Goal: Task Accomplishment & Management: Complete application form

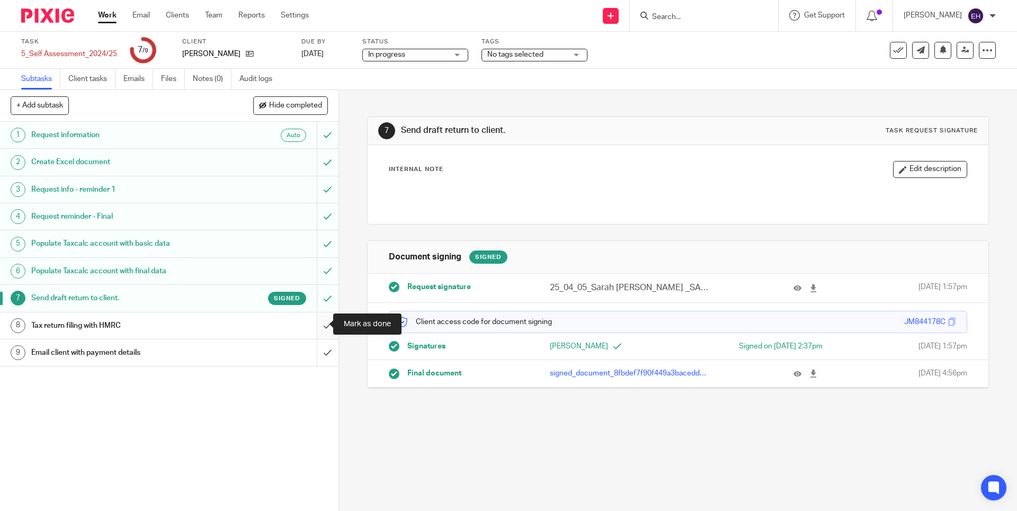
click at [317, 324] on input "submit" at bounding box center [169, 325] width 338 height 26
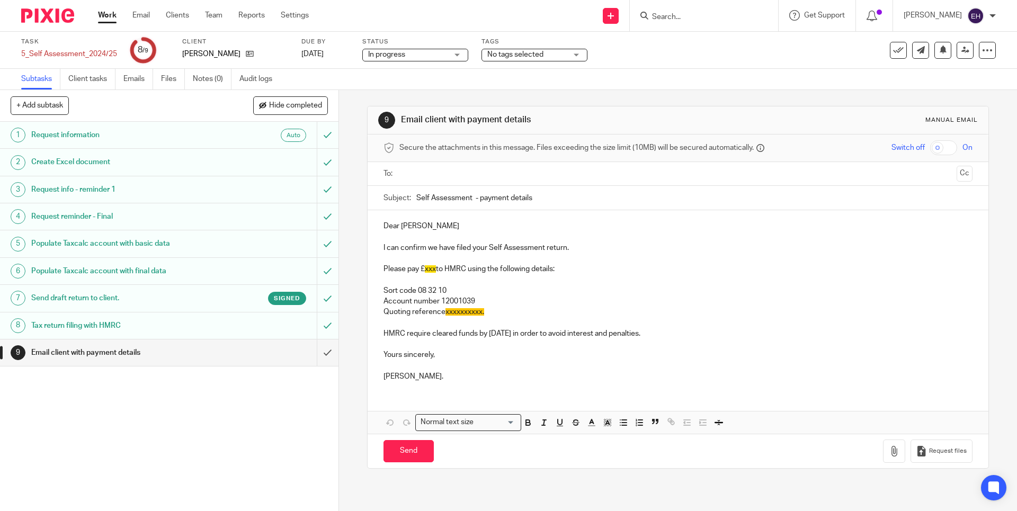
click at [713, 16] on input "Search" at bounding box center [698, 18] width 95 height 10
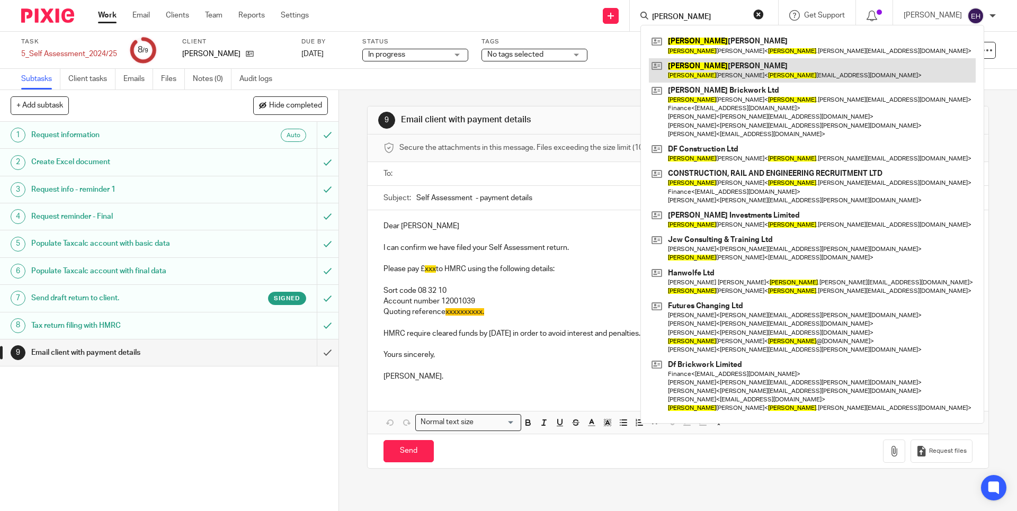
type input "david"
click at [711, 64] on link at bounding box center [812, 70] width 327 height 24
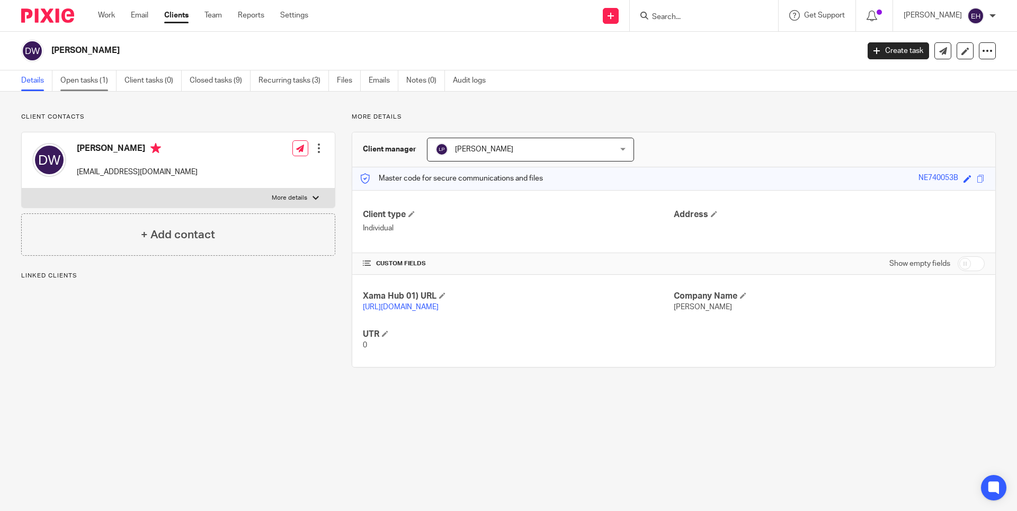
click at [79, 79] on link "Open tasks (1)" at bounding box center [88, 80] width 56 height 21
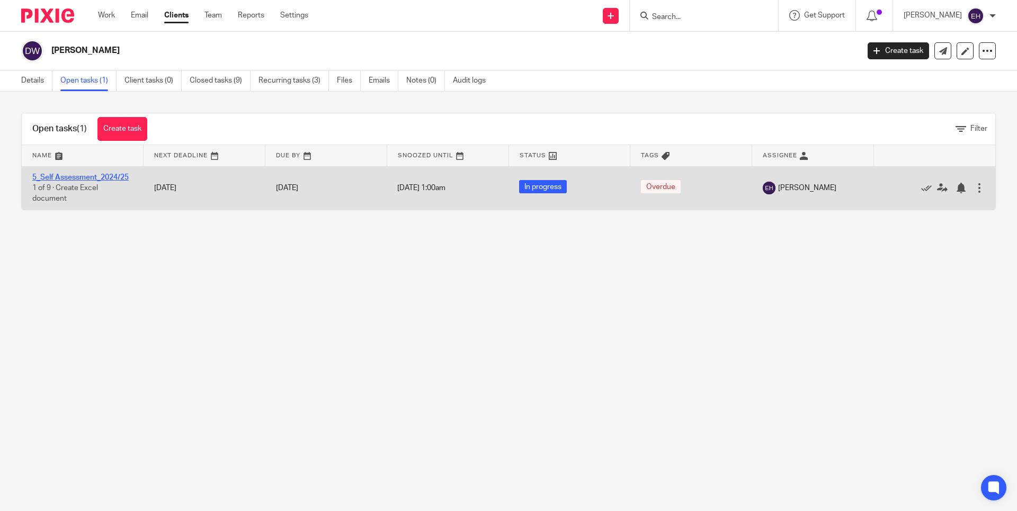
click at [94, 180] on link "5_Self Assessment_2024/25" at bounding box center [80, 177] width 96 height 7
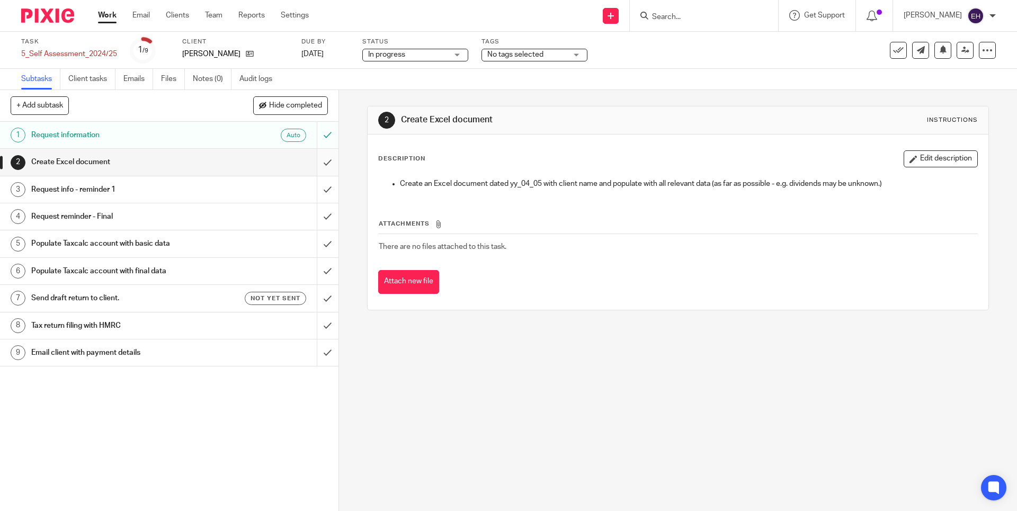
click at [312, 159] on input "submit" at bounding box center [169, 162] width 338 height 26
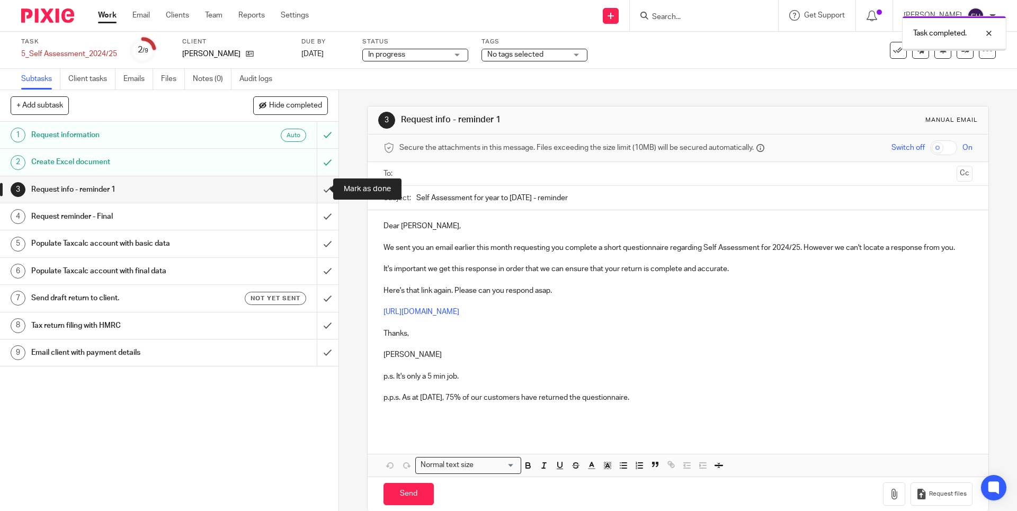
click at [315, 190] on input "submit" at bounding box center [169, 189] width 338 height 26
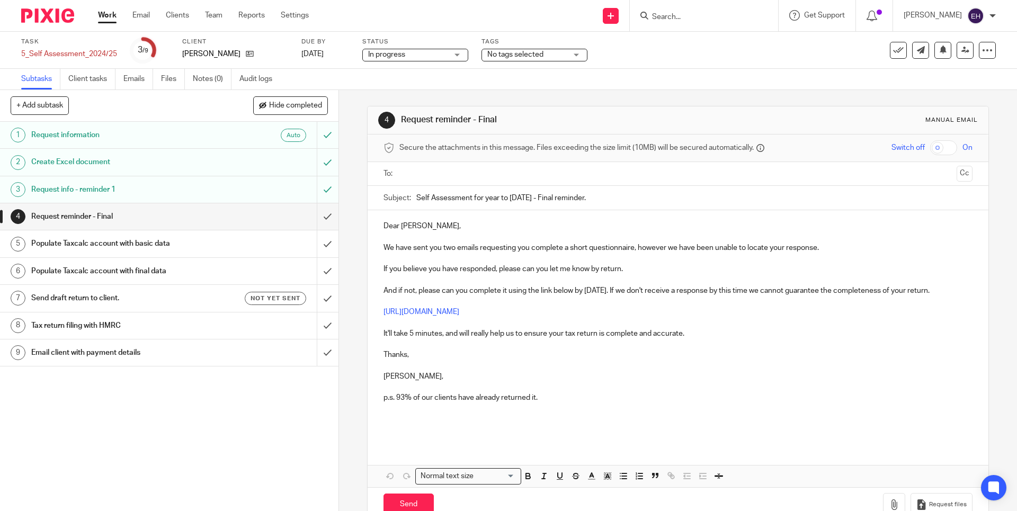
click at [318, 219] on input "submit" at bounding box center [169, 216] width 338 height 26
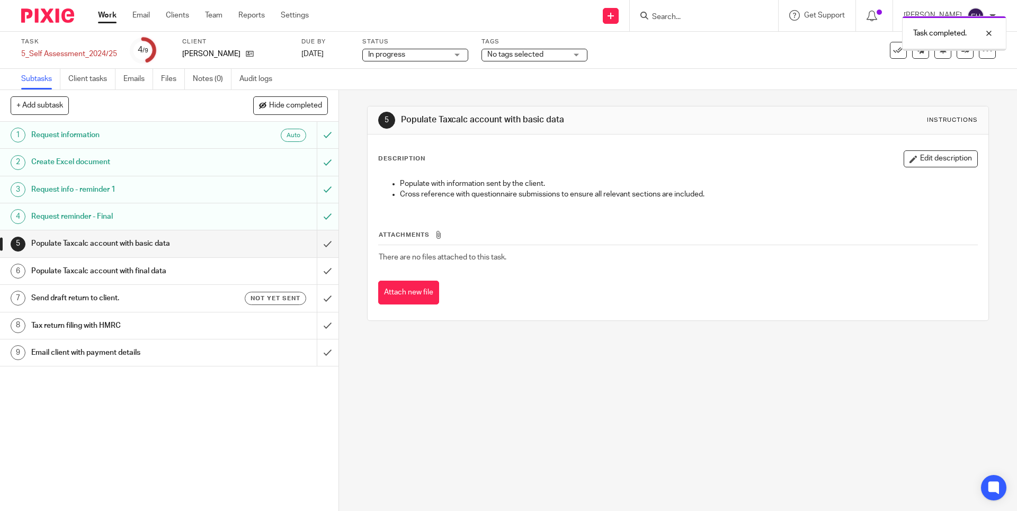
click at [317, 241] on input "submit" at bounding box center [169, 243] width 338 height 26
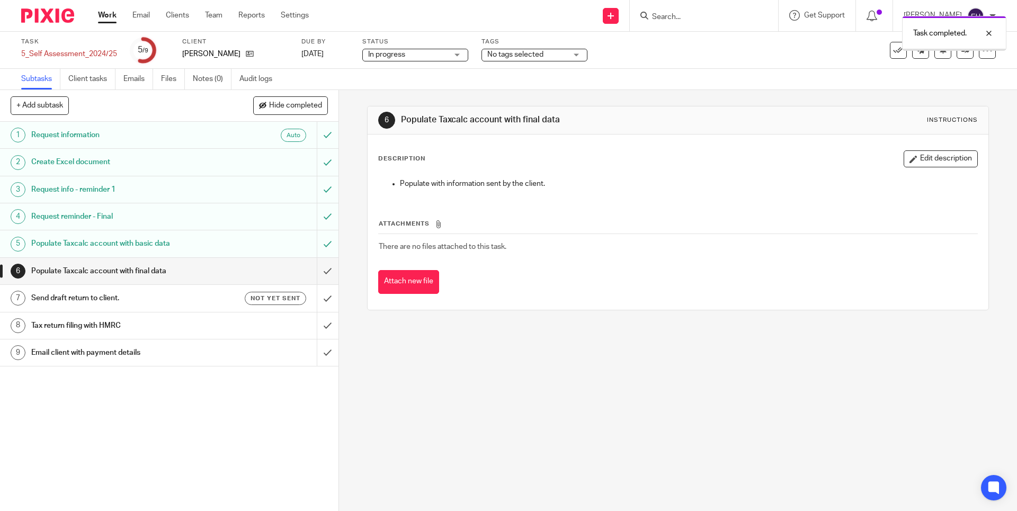
click at [314, 270] on input "submit" at bounding box center [169, 271] width 338 height 26
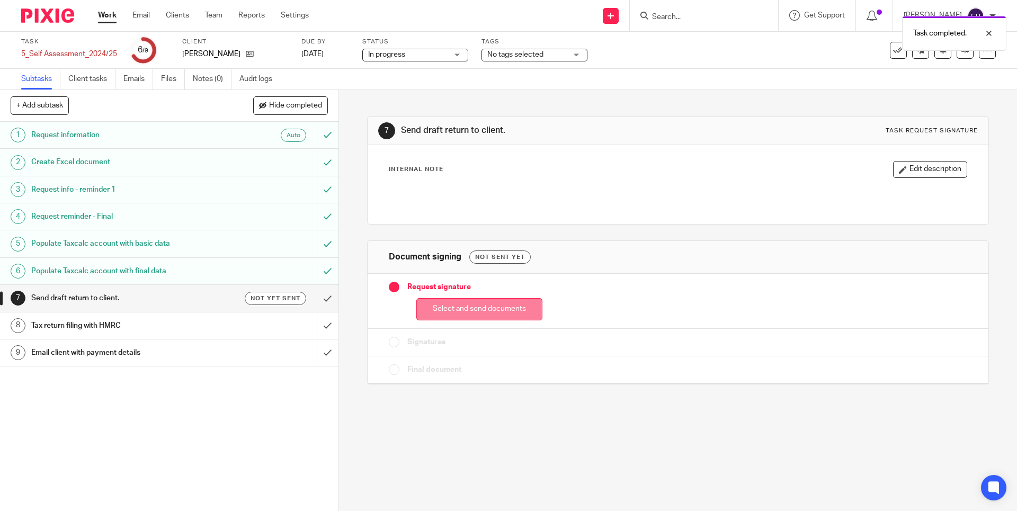
click at [504, 316] on button "Select and send documents" at bounding box center [479, 309] width 126 height 23
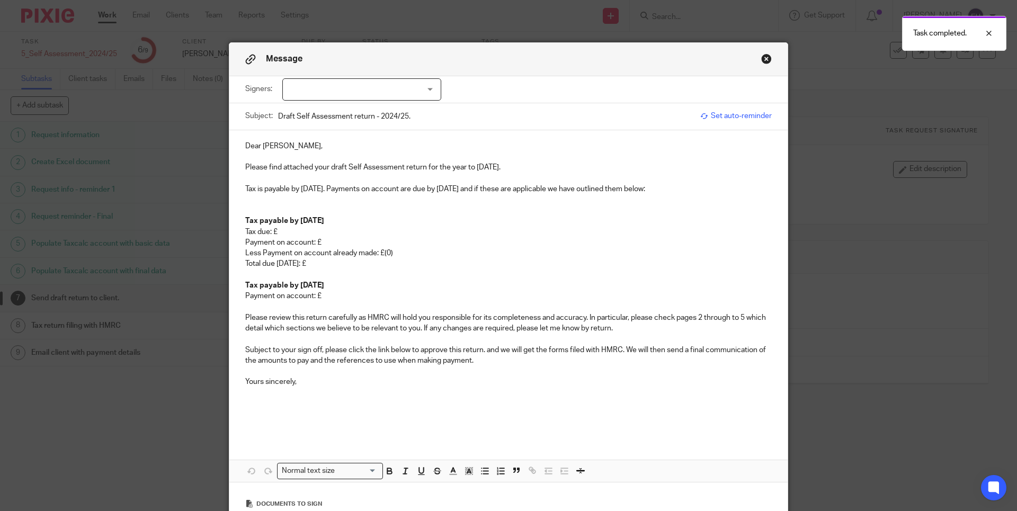
click at [335, 88] on div at bounding box center [361, 89] width 159 height 22
click at [321, 113] on span "David Williams" at bounding box center [326, 111] width 58 height 7
checkbox input "true"
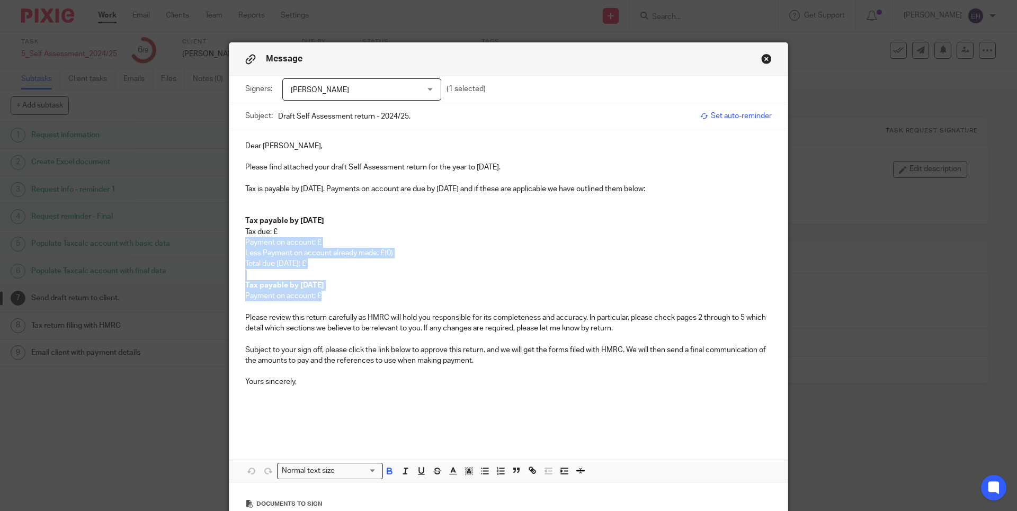
drag, startPoint x: 334, startPoint y: 291, endPoint x: 282, endPoint y: 231, distance: 80.0
click at [282, 231] on div "Dear David, Please find attached your draft Self Assessment return for the year…" at bounding box center [508, 284] width 558 height 308
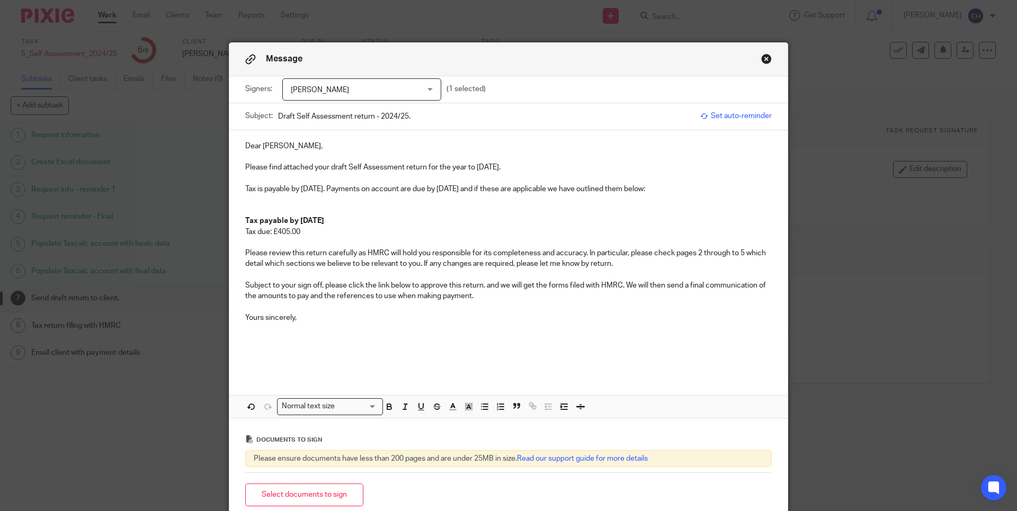
click at [508, 294] on p "Subject to your sign off, please click the link below to approve this return. a…" at bounding box center [508, 291] width 526 height 22
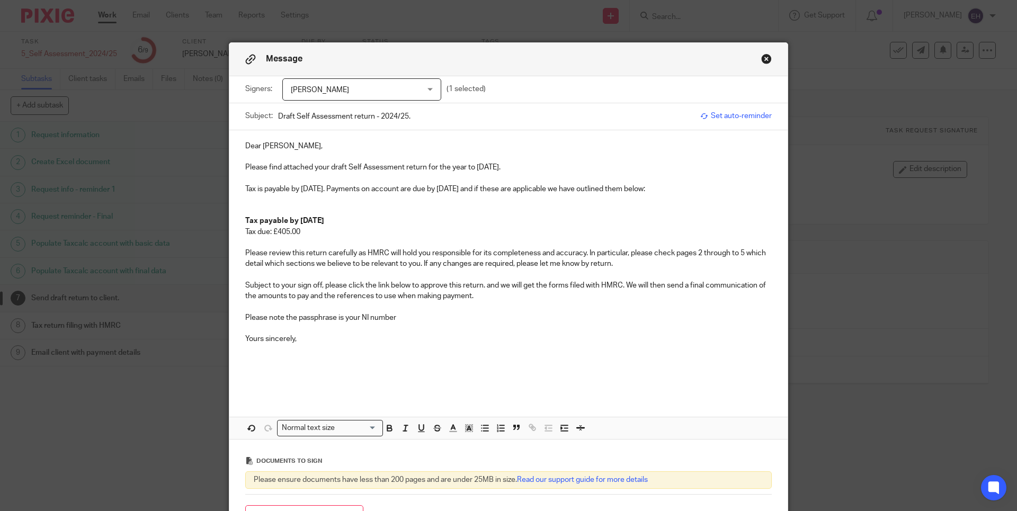
scroll to position [75, 0]
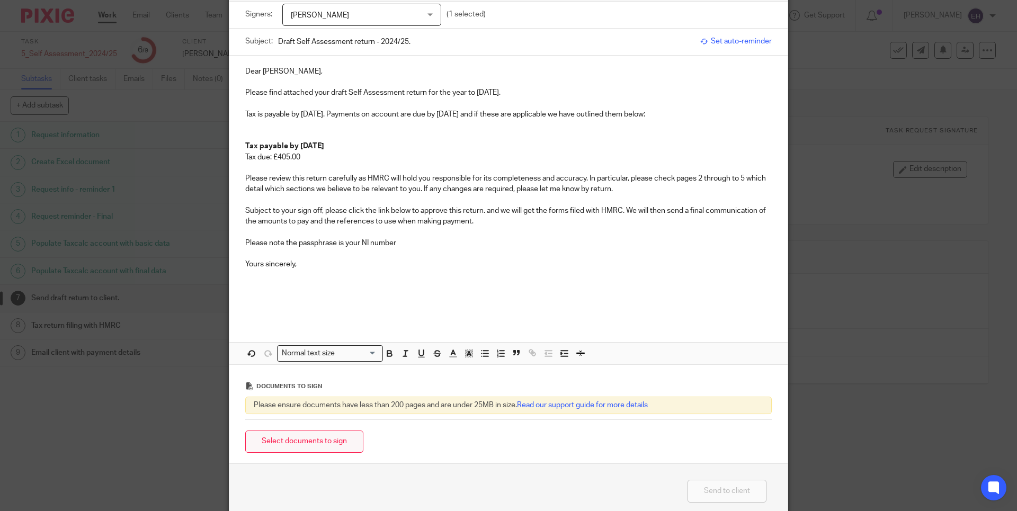
click at [302, 438] on button "Select documents to sign" at bounding box center [304, 442] width 118 height 23
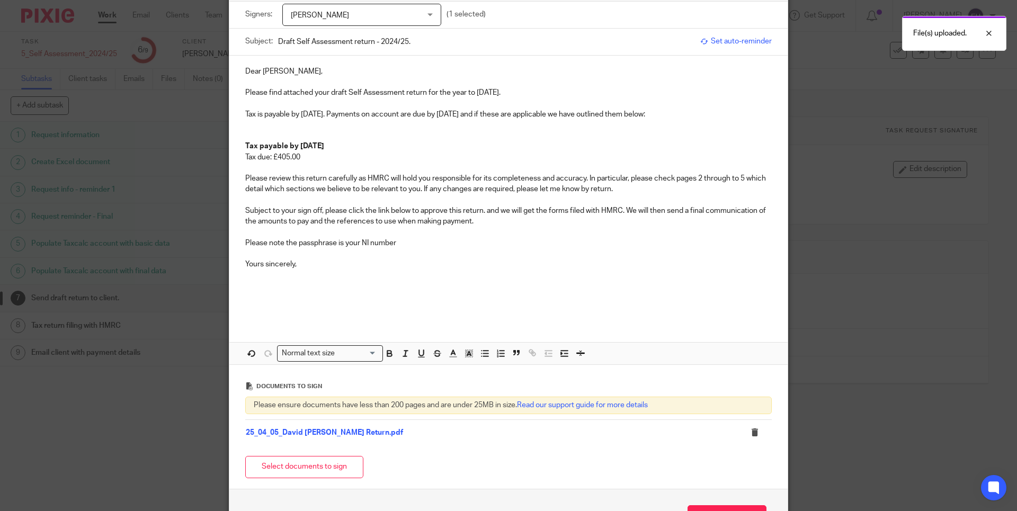
scroll to position [147, 0]
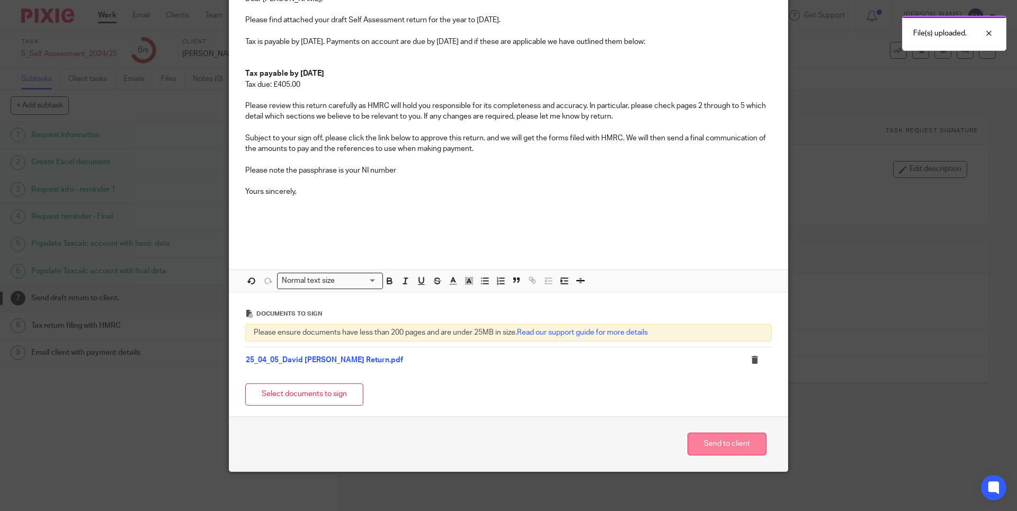
click at [719, 442] on button "Send to client" at bounding box center [726, 444] width 79 height 23
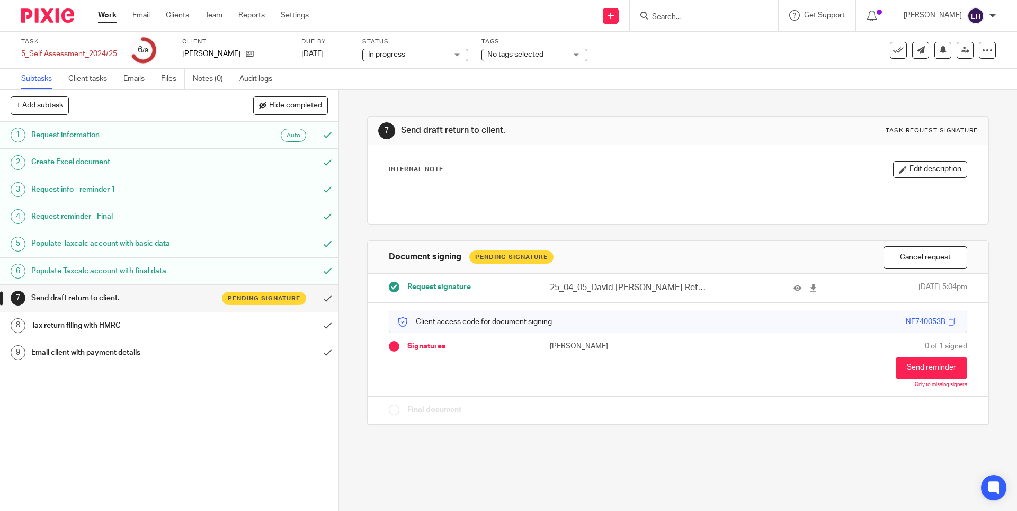
click at [677, 19] on input "Search" at bounding box center [698, 18] width 95 height 10
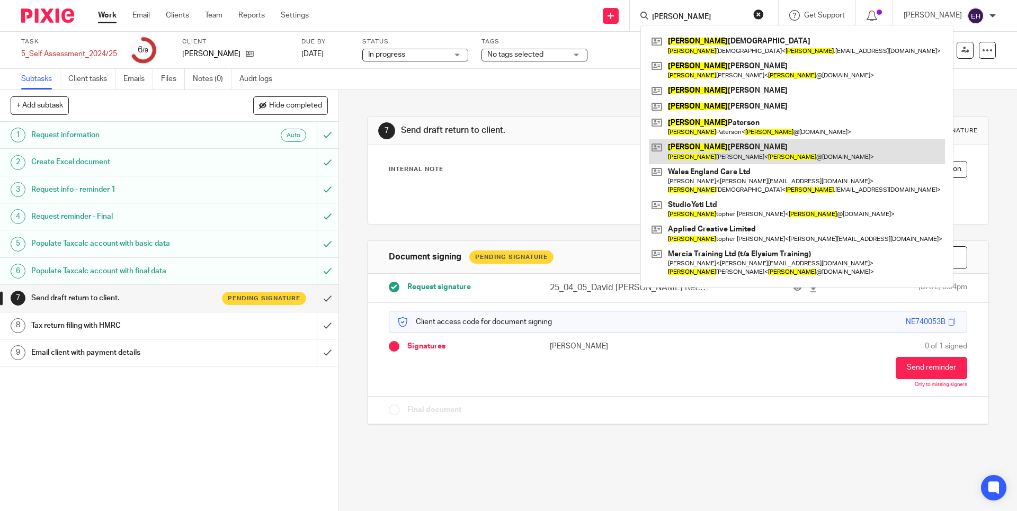
type input "chris"
click at [771, 144] on link at bounding box center [797, 151] width 296 height 24
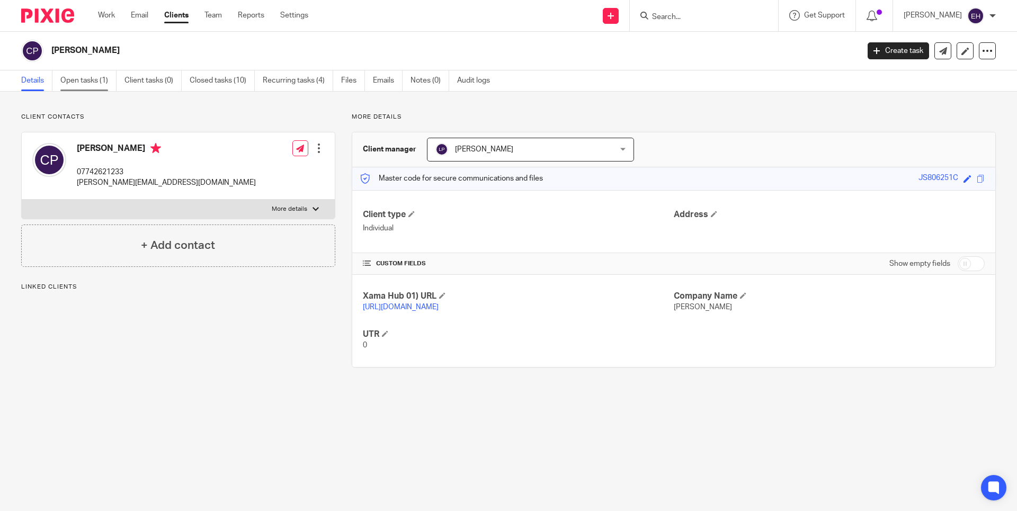
click at [98, 83] on link "Open tasks (1)" at bounding box center [88, 80] width 56 height 21
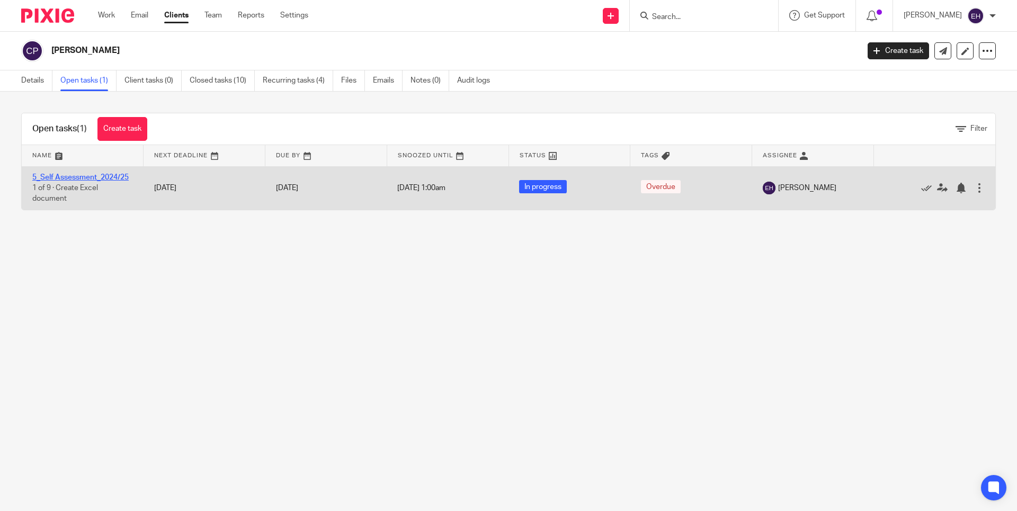
click at [82, 177] on link "5_Self Assessment_2024/25" at bounding box center [80, 177] width 96 height 7
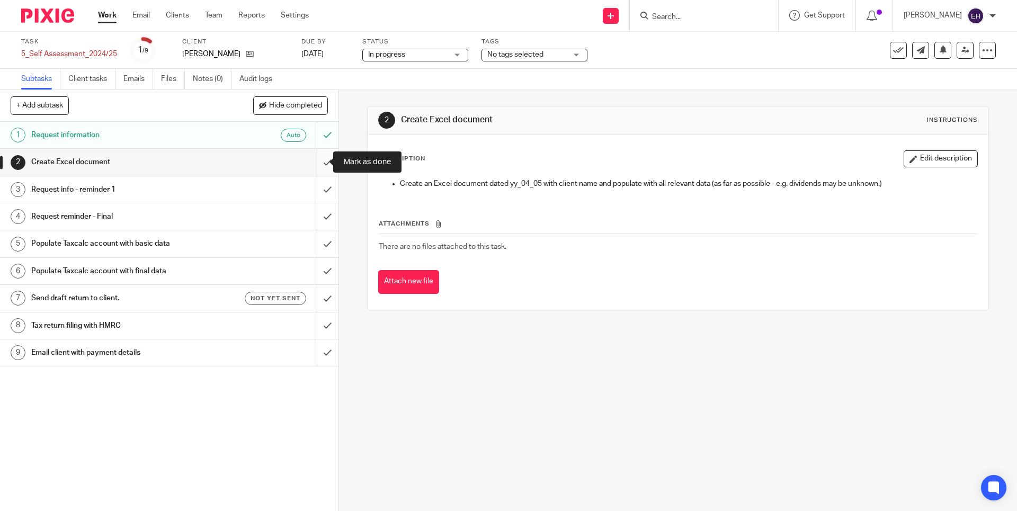
click at [315, 161] on input "submit" at bounding box center [169, 162] width 338 height 26
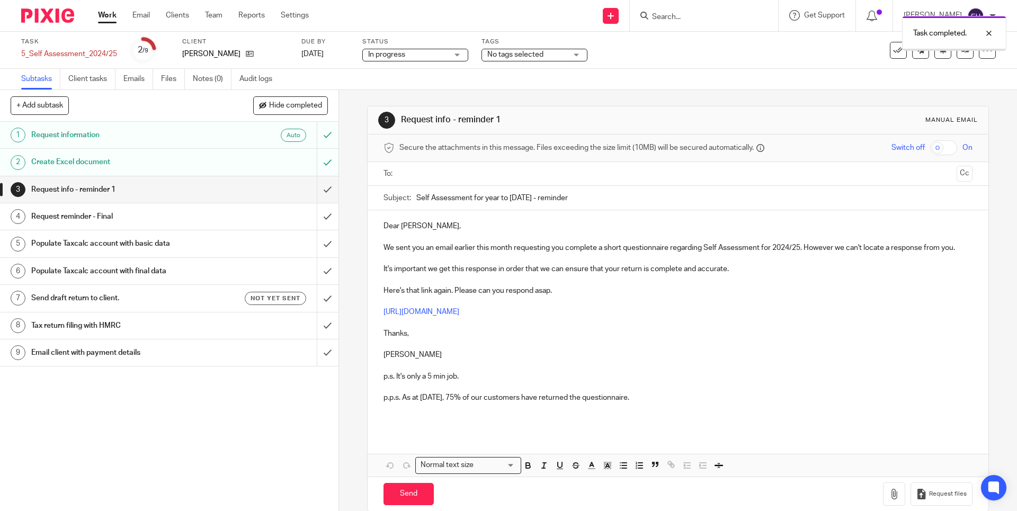
click at [318, 190] on input "submit" at bounding box center [169, 189] width 338 height 26
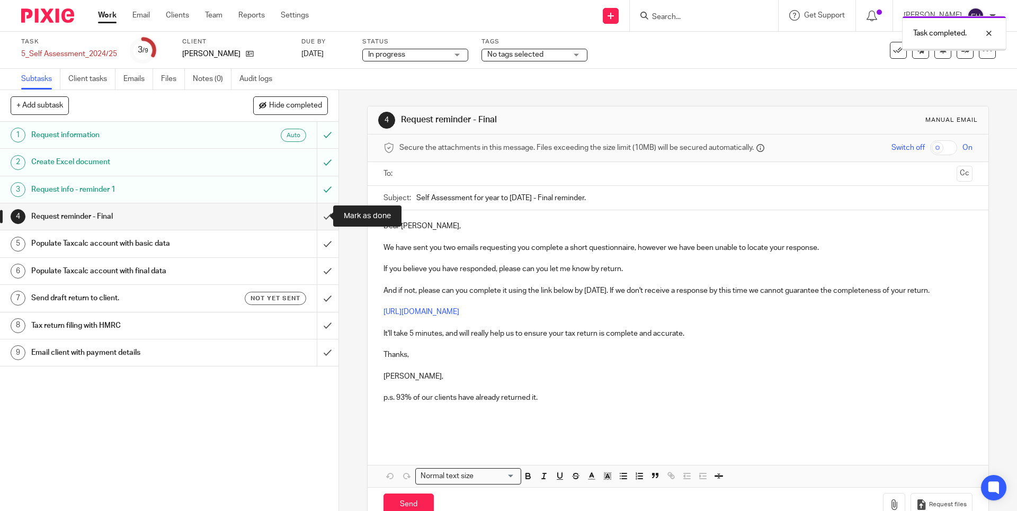
click at [318, 217] on input "submit" at bounding box center [169, 216] width 338 height 26
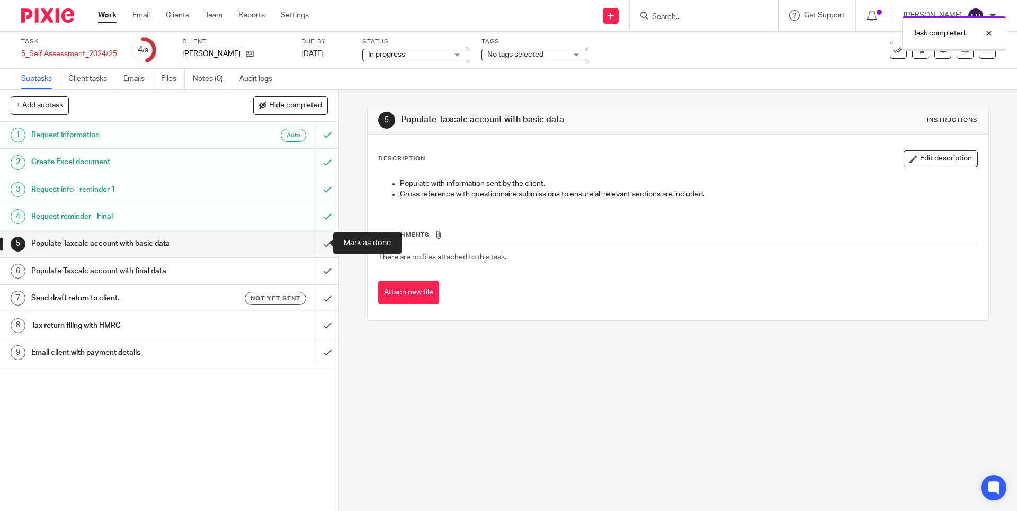
click at [317, 243] on input "submit" at bounding box center [169, 243] width 338 height 26
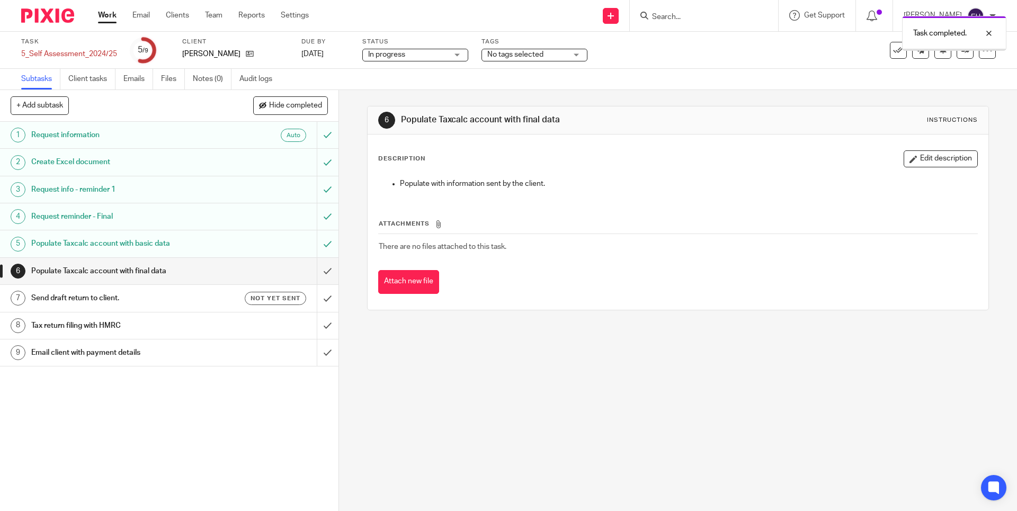
click at [317, 271] on input "submit" at bounding box center [169, 271] width 338 height 26
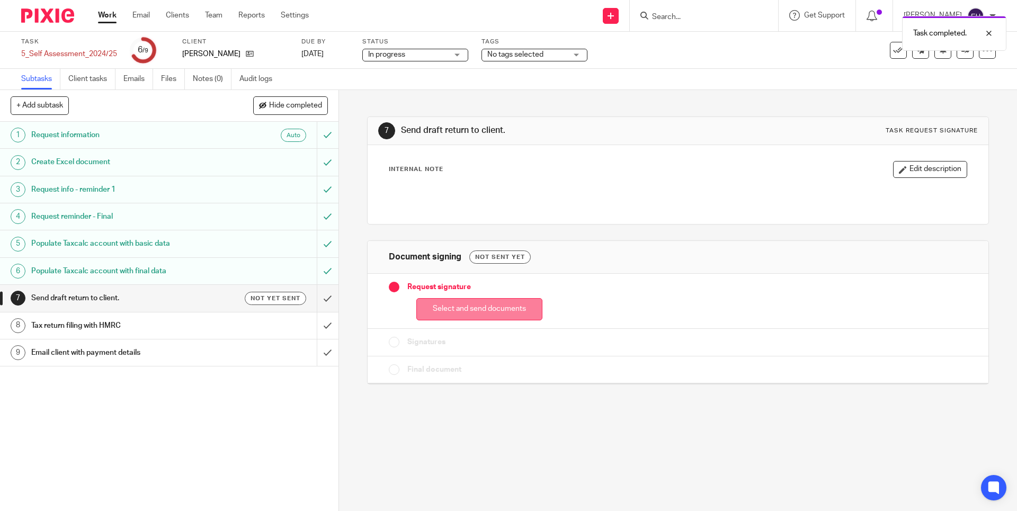
click at [508, 307] on button "Select and send documents" at bounding box center [479, 309] width 126 height 23
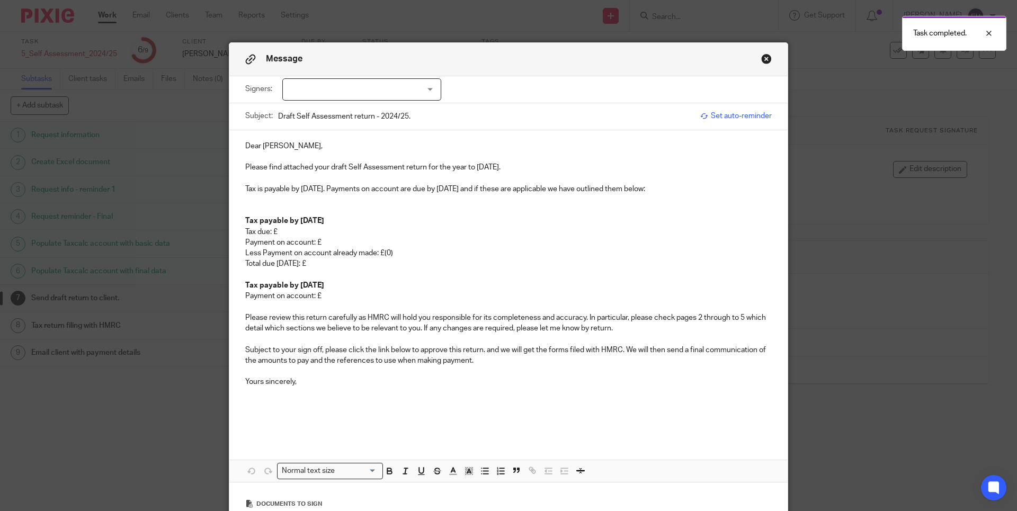
click at [327, 79] on div at bounding box center [361, 89] width 159 height 22
click at [330, 87] on div at bounding box center [361, 89] width 159 height 22
click at [346, 92] on div at bounding box center [361, 89] width 159 height 22
click at [348, 118] on li "Chris Parkinson" at bounding box center [358, 112] width 158 height 22
checkbox input "true"
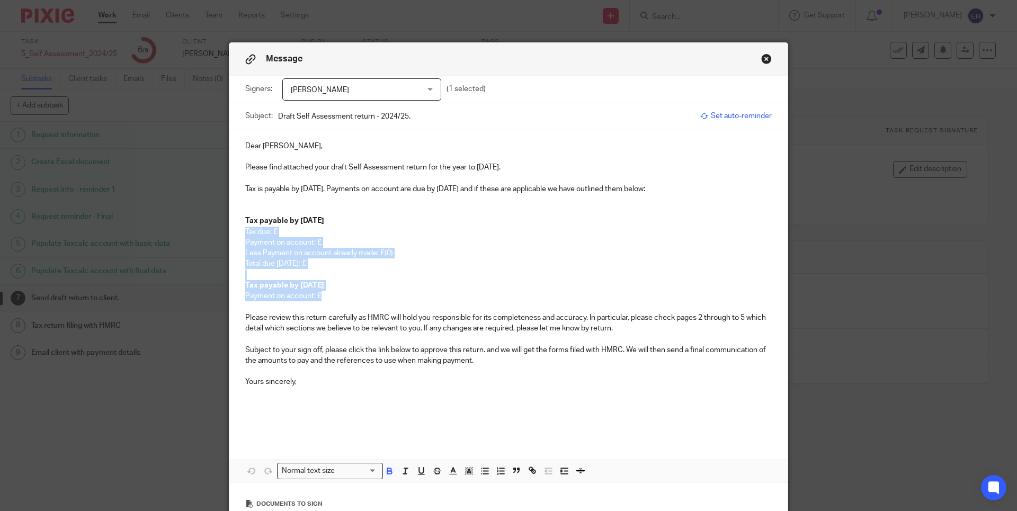
drag, startPoint x: 336, startPoint y: 296, endPoint x: 231, endPoint y: 230, distance: 123.3
click at [231, 230] on div "Dear Chris, Please find attached your draft Self Assessment return for the year…" at bounding box center [508, 284] width 558 height 308
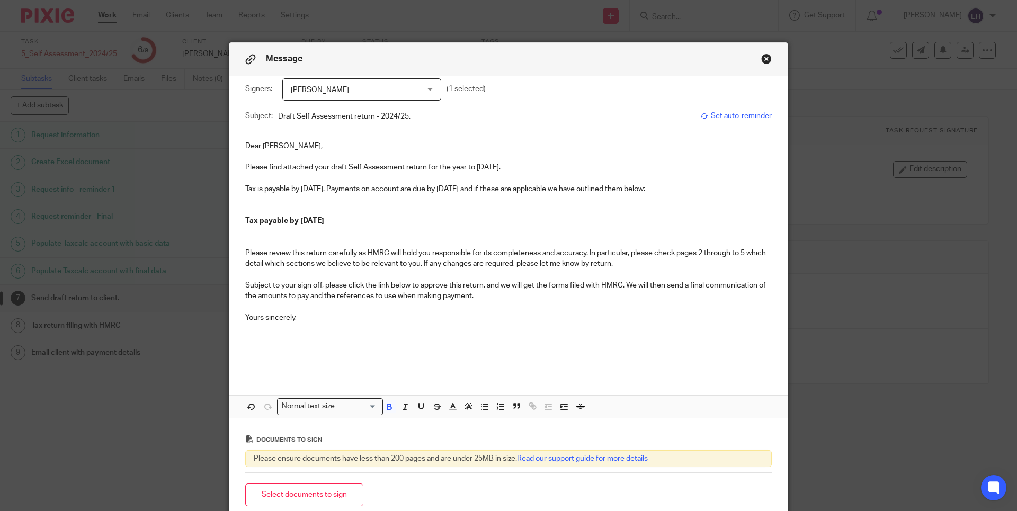
click at [256, 219] on strong "Tax payable by [DATE]" at bounding box center [284, 220] width 79 height 7
drag, startPoint x: 382, startPoint y: 219, endPoint x: 293, endPoint y: 217, distance: 89.0
click at [293, 217] on p "Tax repayable by 31 January 2026" at bounding box center [508, 221] width 526 height 11
click at [501, 293] on p "Subject to your sign off, please click the link below to approve this return. a…" at bounding box center [508, 291] width 526 height 22
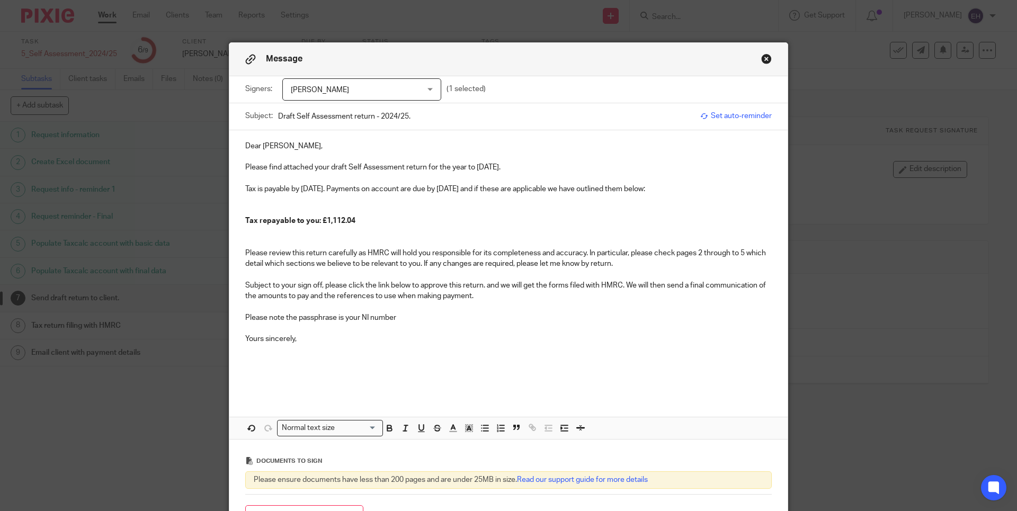
scroll to position [75, 0]
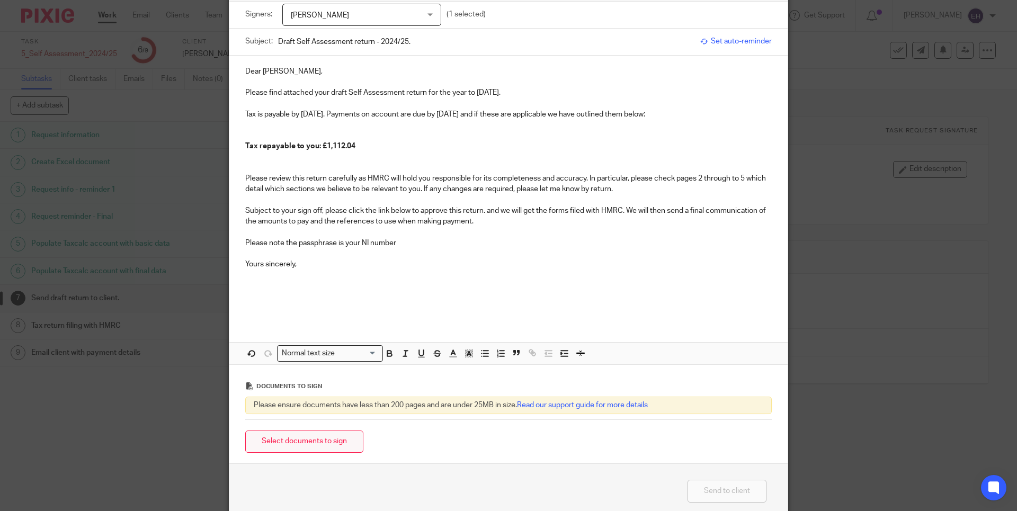
click at [344, 441] on button "Select documents to sign" at bounding box center [304, 442] width 118 height 23
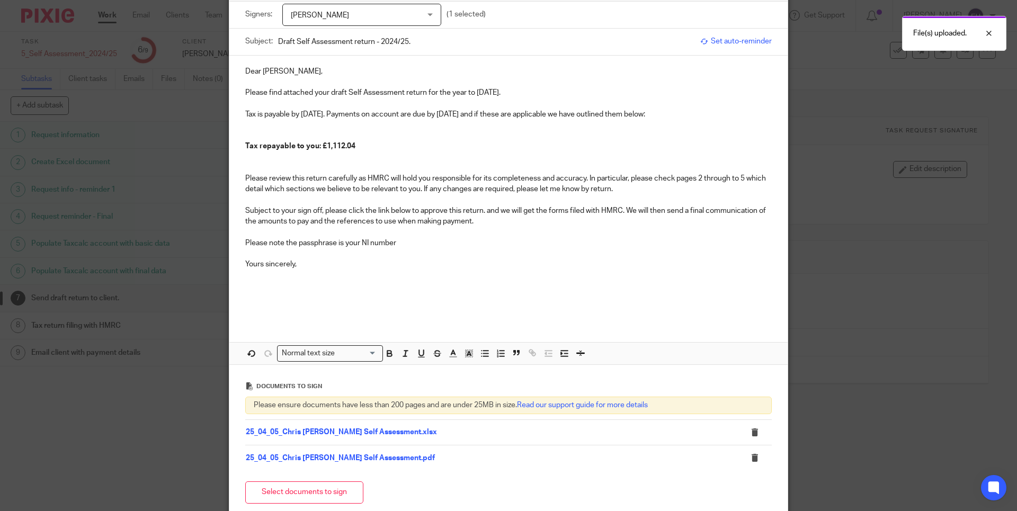
scroll to position [173, 0]
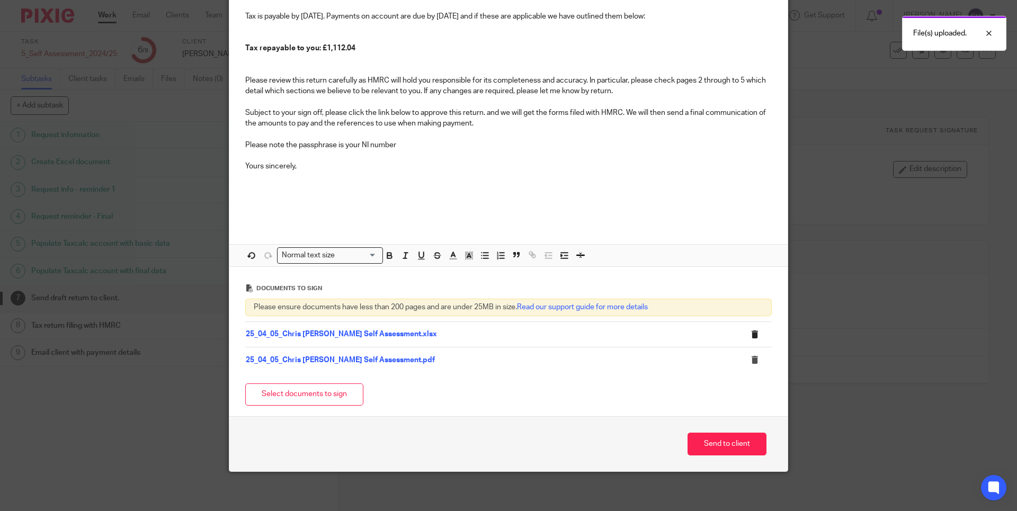
click at [750, 332] on icon at bounding box center [754, 334] width 8 height 8
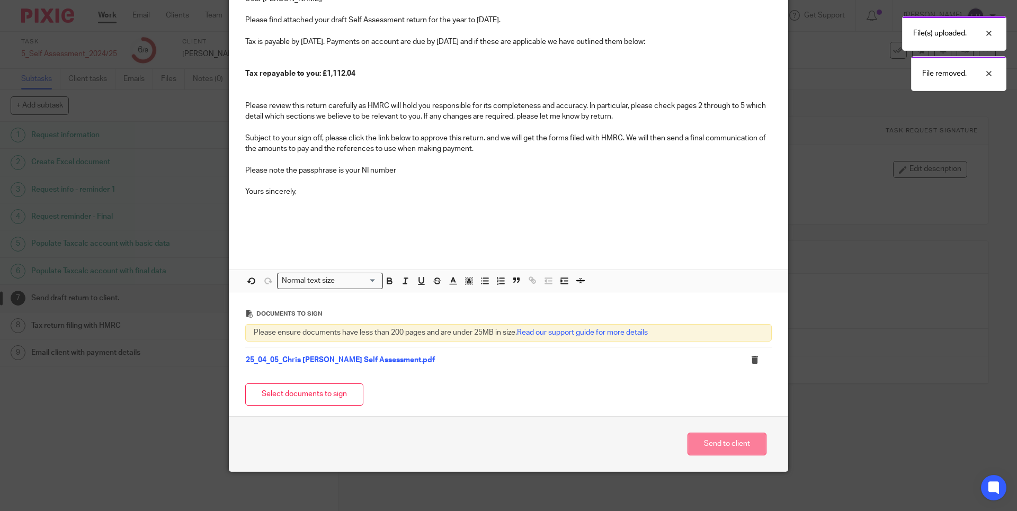
click at [714, 441] on button "Send to client" at bounding box center [726, 444] width 79 height 23
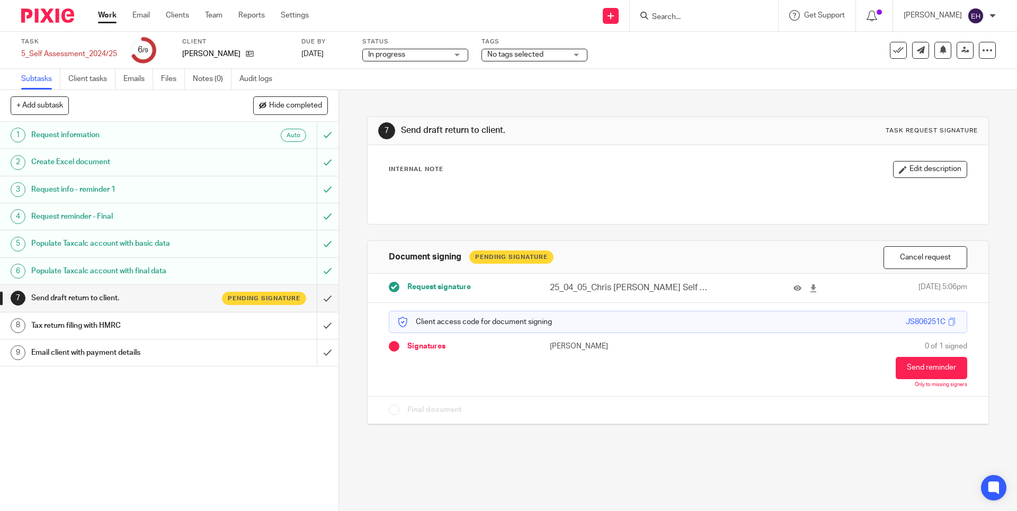
click at [681, 18] on input "Search" at bounding box center [698, 18] width 95 height 10
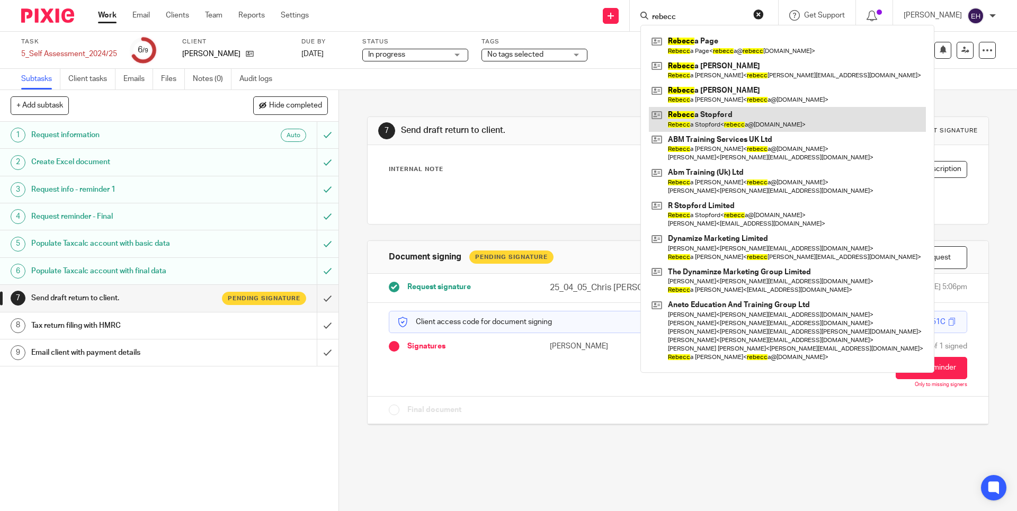
type input "rebecc"
click at [759, 121] on link at bounding box center [787, 119] width 277 height 24
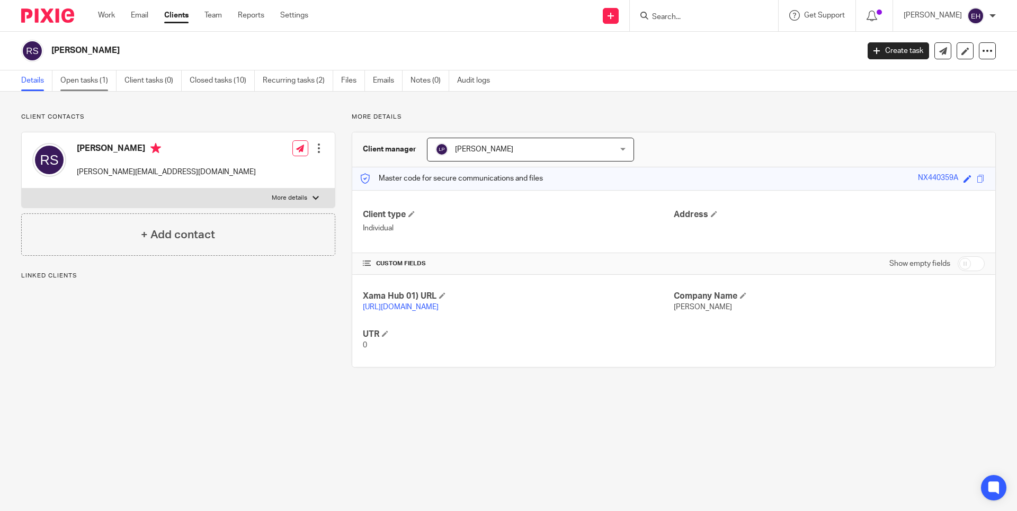
click at [91, 88] on link "Open tasks (1)" at bounding box center [88, 80] width 56 height 21
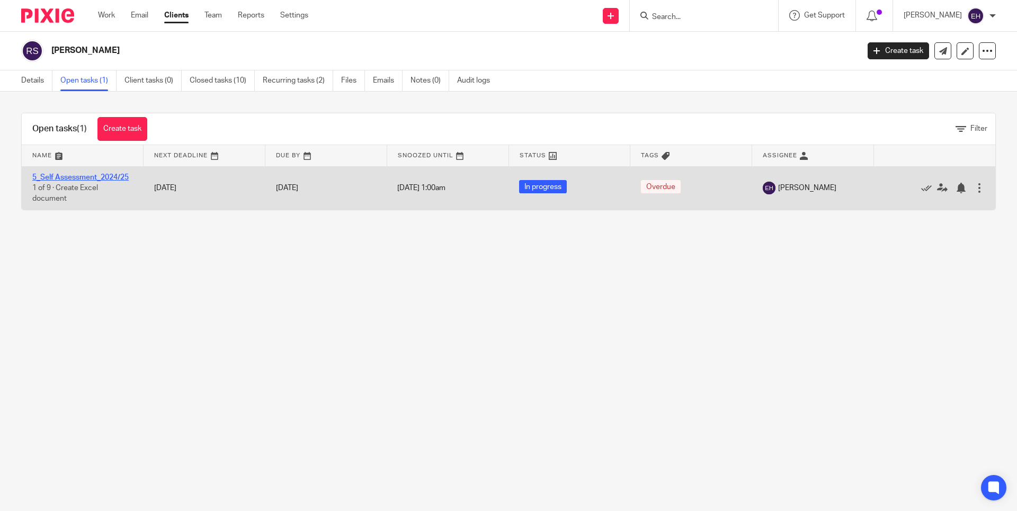
click at [104, 177] on link "5_Self Assessment_2024/25" at bounding box center [80, 177] width 96 height 7
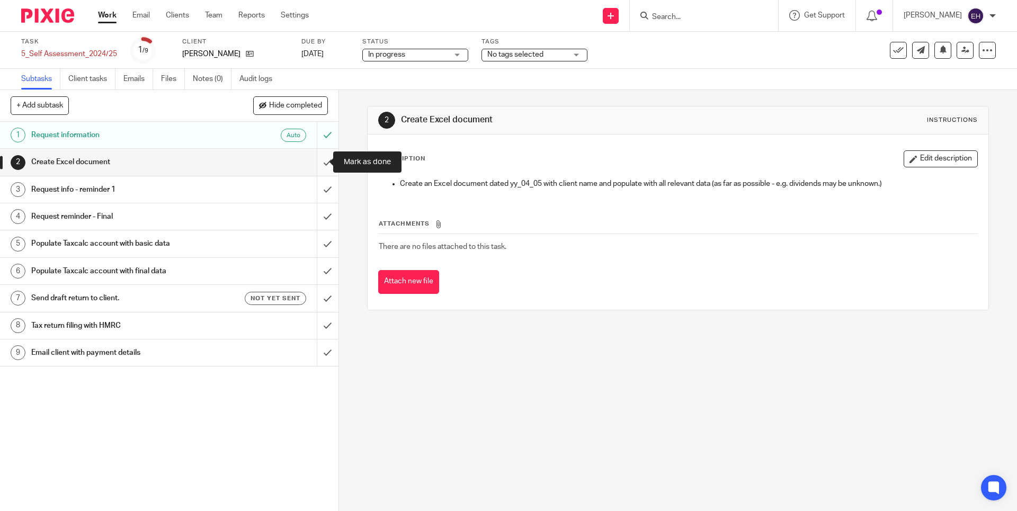
click at [319, 162] on input "submit" at bounding box center [169, 162] width 338 height 26
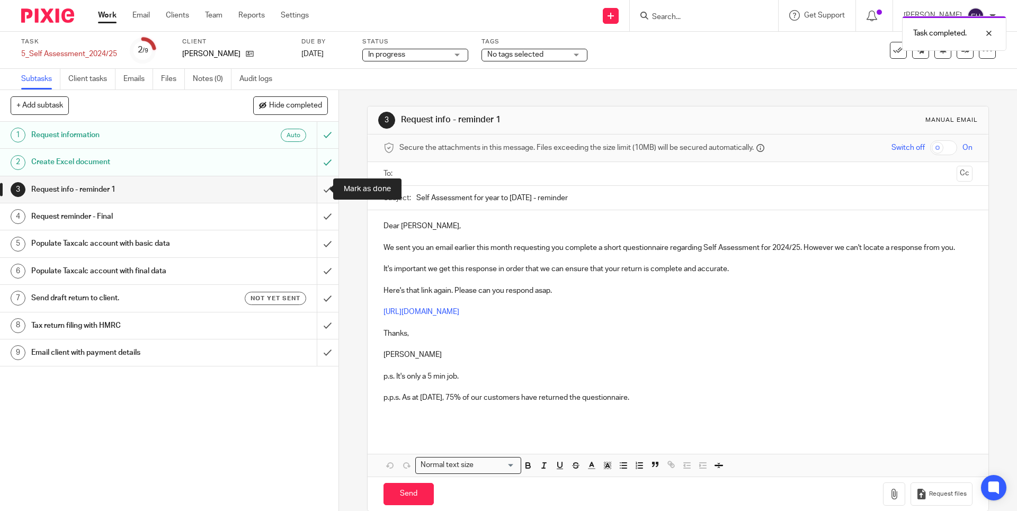
click at [315, 189] on input "submit" at bounding box center [169, 189] width 338 height 26
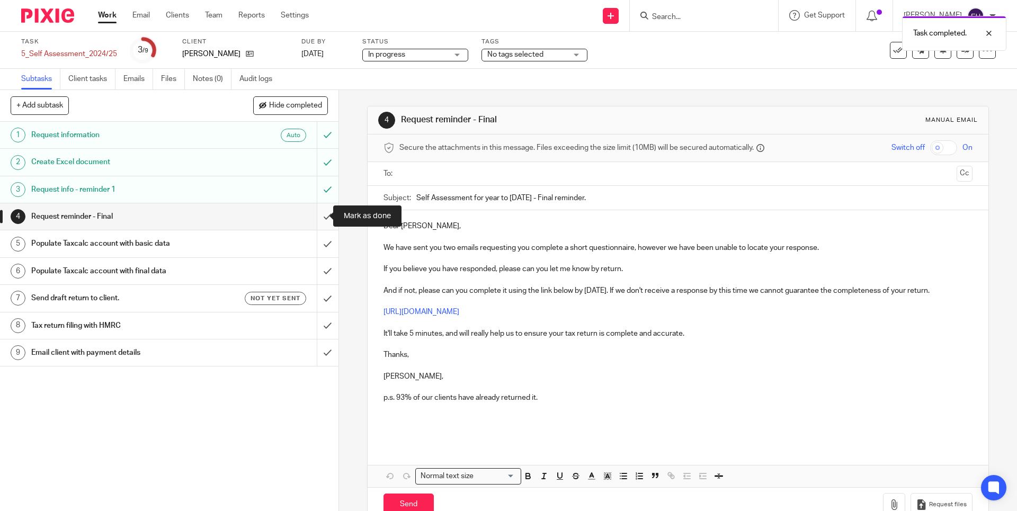
click at [314, 220] on input "submit" at bounding box center [169, 216] width 338 height 26
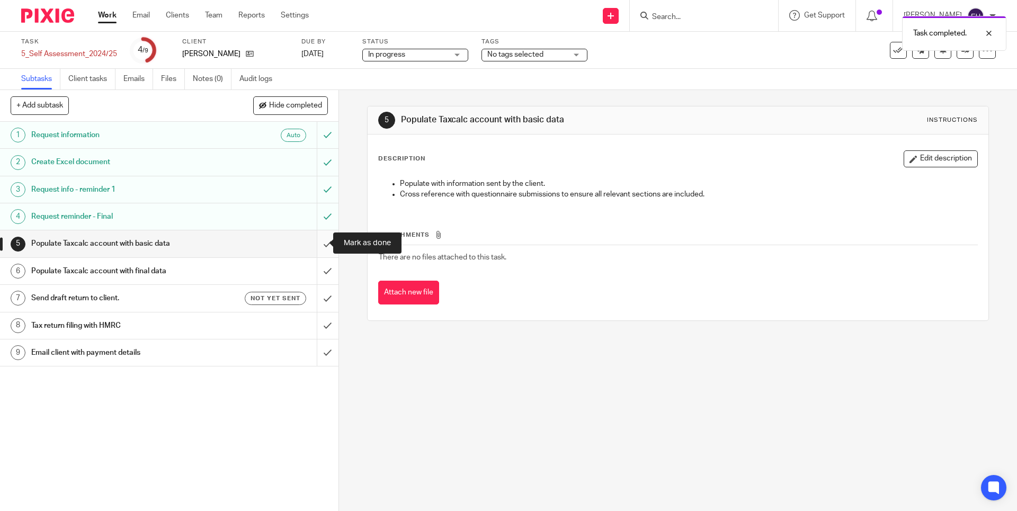
click at [319, 242] on input "submit" at bounding box center [169, 243] width 338 height 26
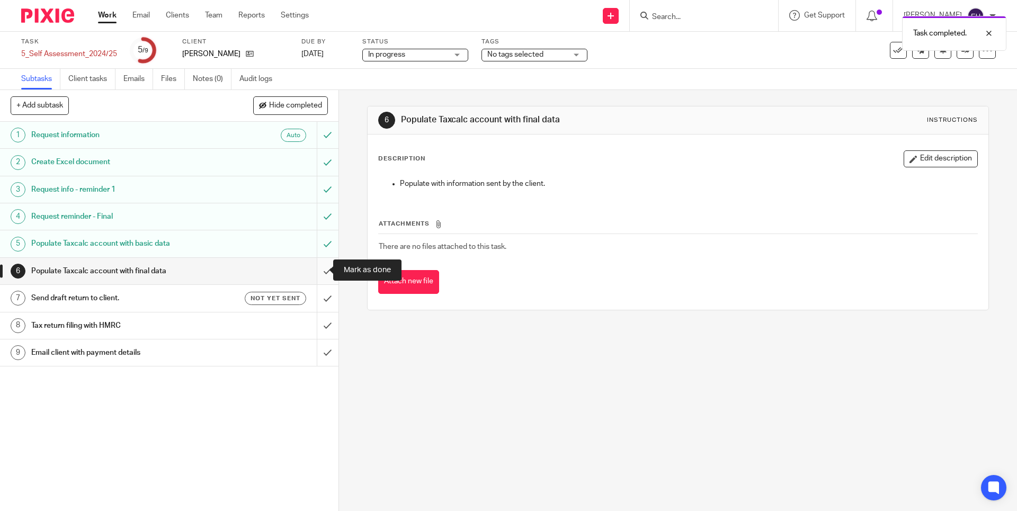
click at [317, 272] on input "submit" at bounding box center [169, 271] width 338 height 26
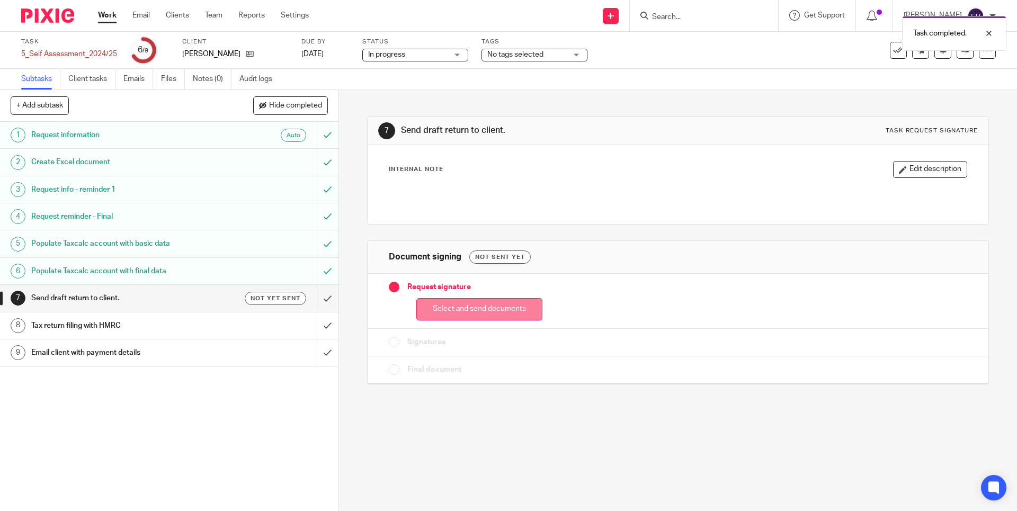
click at [489, 308] on button "Select and send documents" at bounding box center [479, 309] width 126 height 23
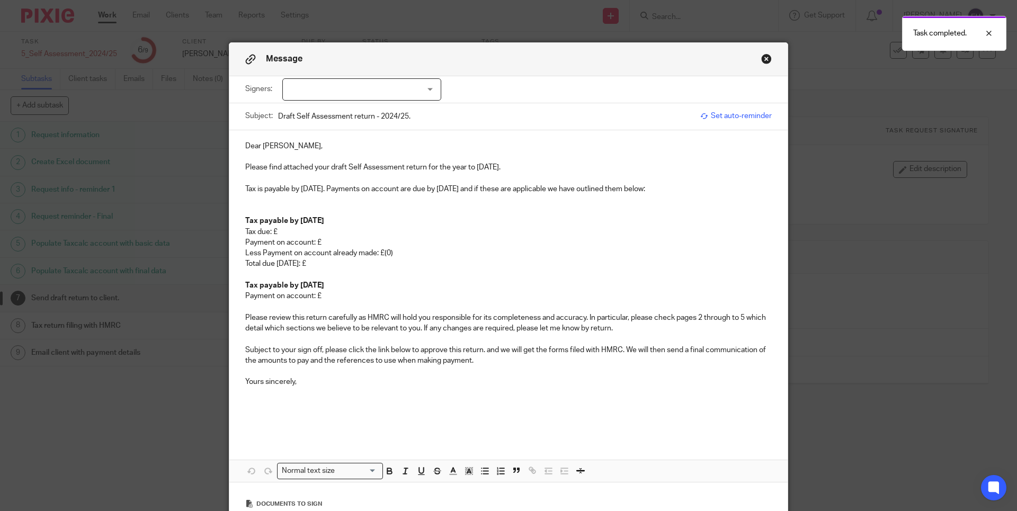
click at [346, 88] on div at bounding box center [361, 89] width 159 height 22
click at [350, 117] on li "Rebecca Stopford" at bounding box center [358, 112] width 158 height 22
checkbox input "true"
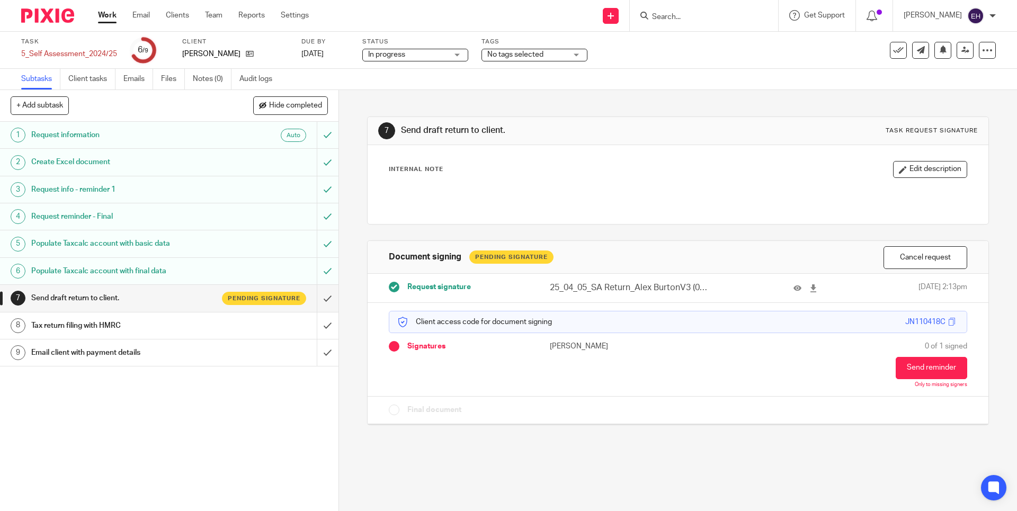
click at [693, 25] on div at bounding box center [704, 15] width 148 height 31
click at [661, 22] on div at bounding box center [704, 15] width 148 height 31
click at [672, 16] on input "Search" at bounding box center [698, 18] width 95 height 10
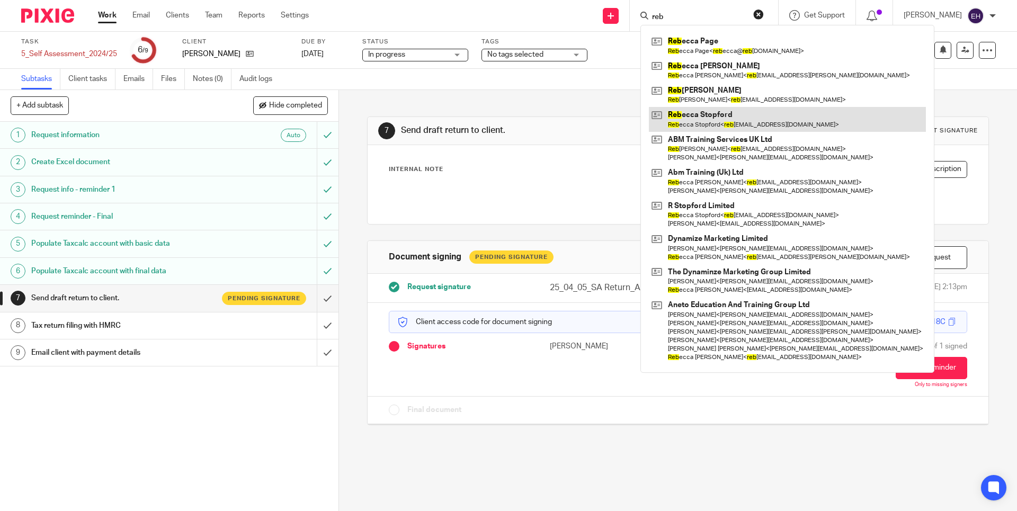
type input "reb"
click at [737, 110] on link at bounding box center [787, 119] width 277 height 24
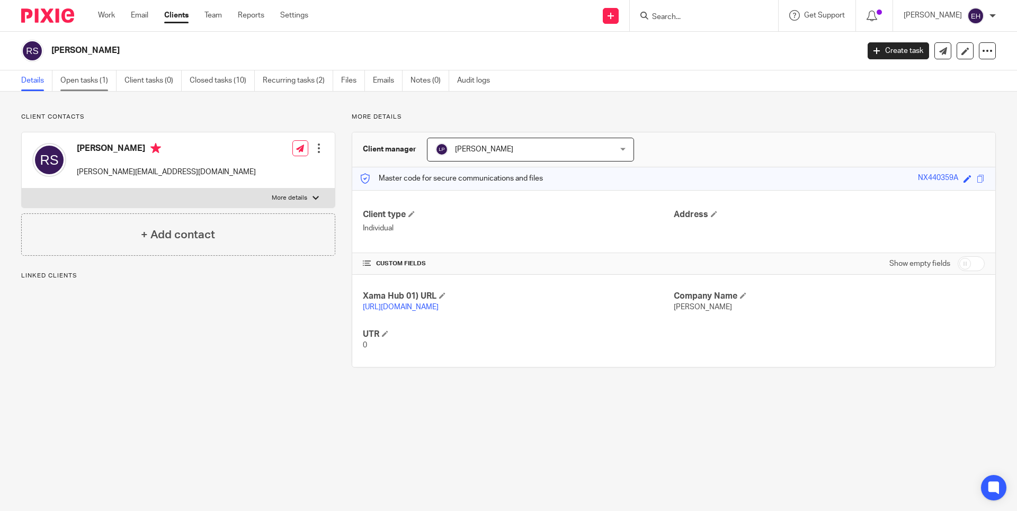
click at [87, 83] on link "Open tasks (1)" at bounding box center [88, 80] width 56 height 21
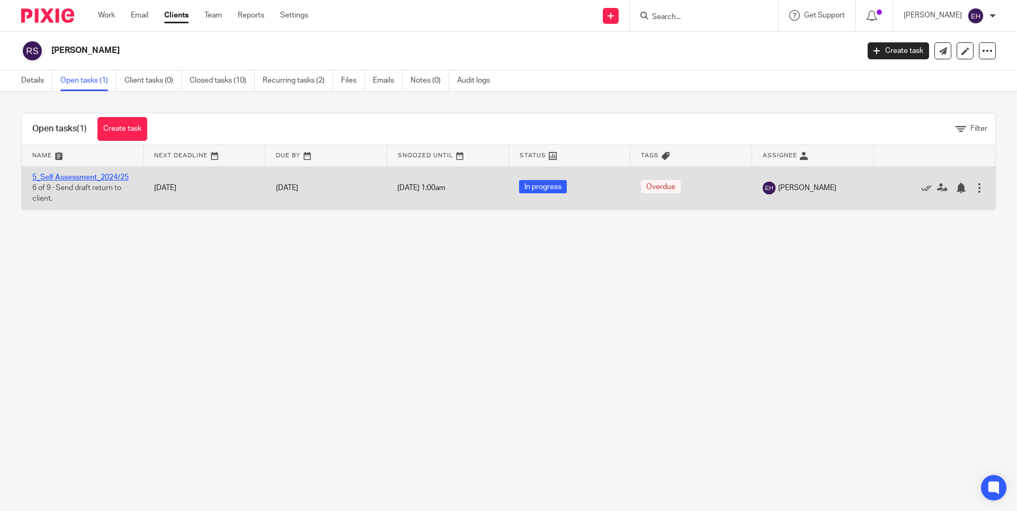
click at [93, 181] on link "5_Self Assessment_2024/25" at bounding box center [80, 177] width 96 height 7
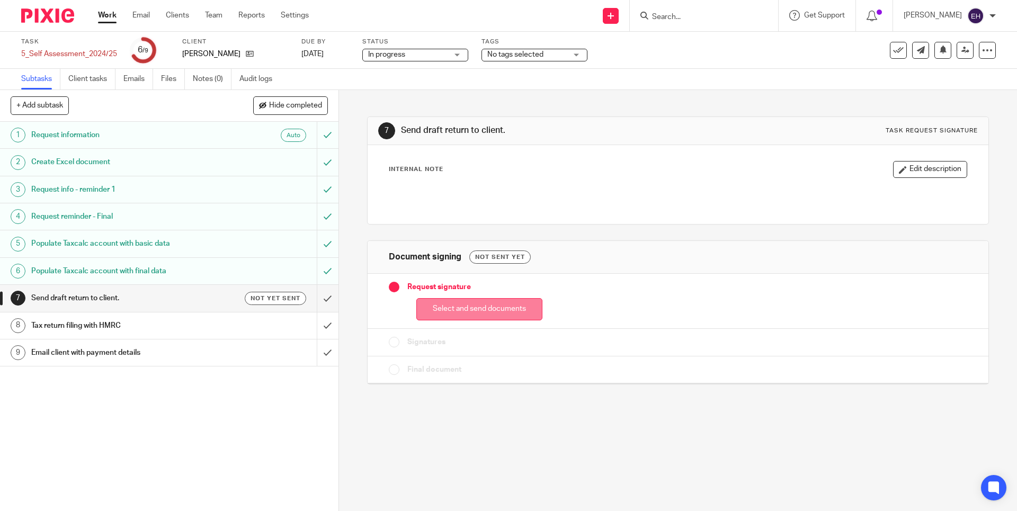
click at [512, 315] on button "Select and send documents" at bounding box center [479, 309] width 126 height 23
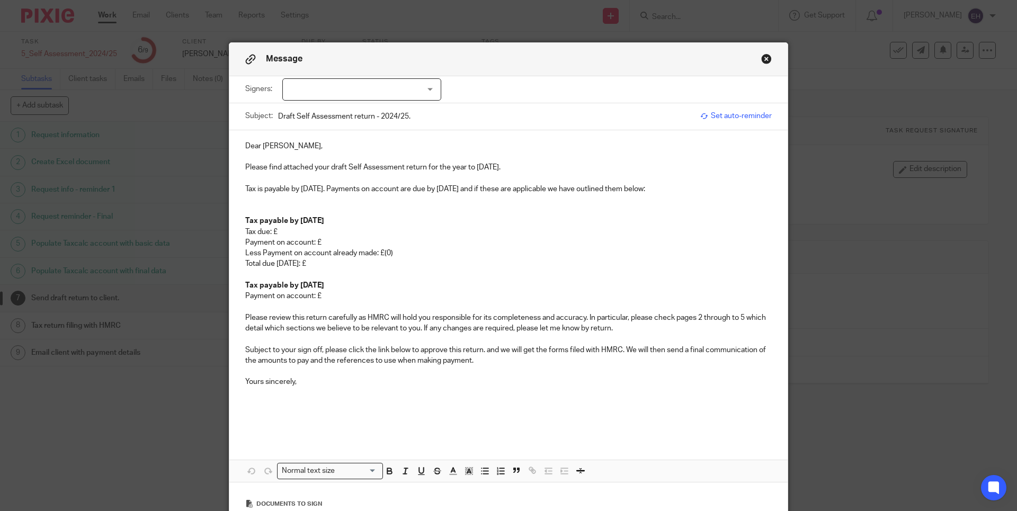
click at [389, 94] on div at bounding box center [361, 89] width 159 height 22
click at [381, 107] on li "Rebecca Stopford" at bounding box center [358, 112] width 158 height 22
checkbox input "true"
click at [341, 292] on p "Payment on account: £" at bounding box center [508, 296] width 526 height 11
click at [296, 230] on p "Tax due: £" at bounding box center [508, 232] width 526 height 11
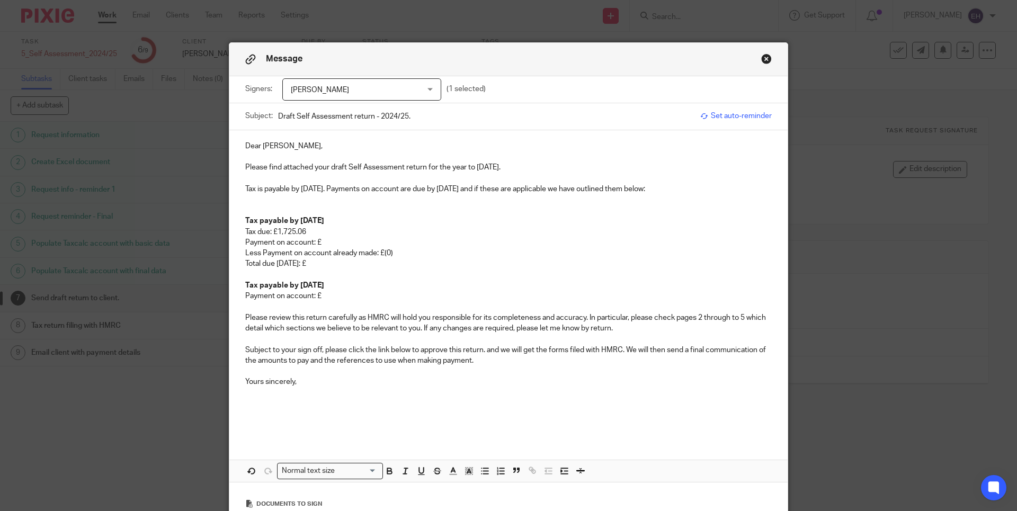
click at [337, 243] on p "Payment on account: £" at bounding box center [508, 242] width 526 height 11
click at [346, 261] on p "Total due 31 January 2026: £" at bounding box center [508, 263] width 526 height 11
click at [335, 296] on p "Payment on account: £" at bounding box center [508, 296] width 526 height 11
click at [498, 361] on p "Subject to your sign off, please click the link below to approve this return. a…" at bounding box center [508, 356] width 526 height 22
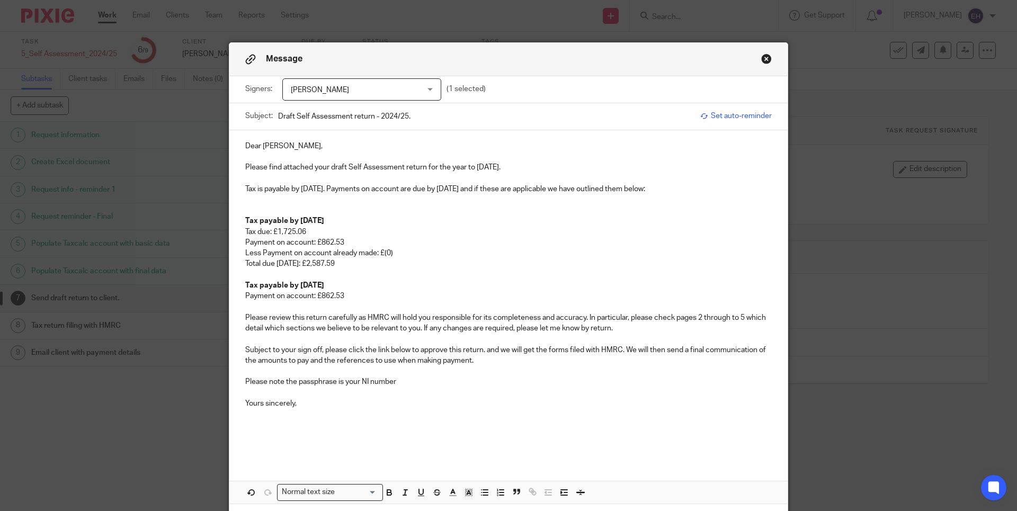
scroll to position [185, 0]
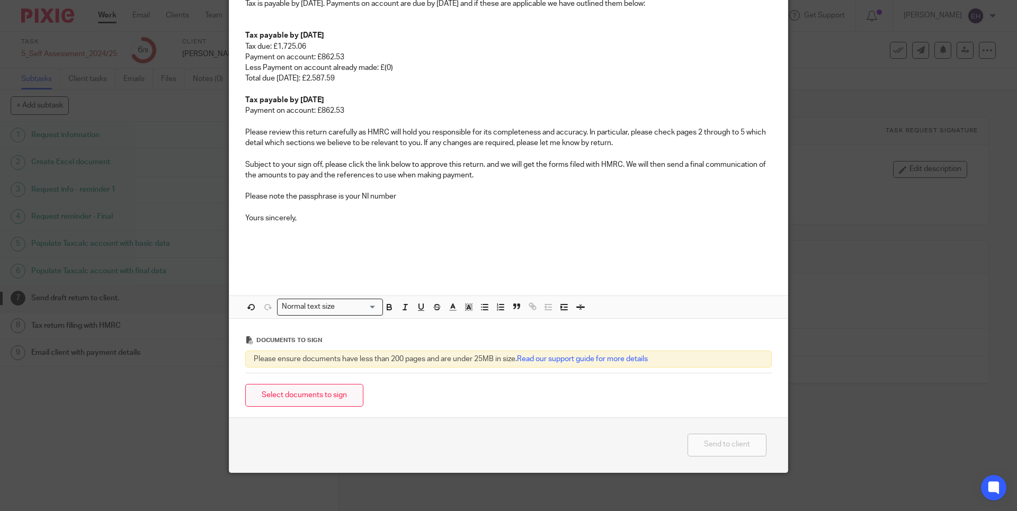
click at [339, 387] on button "Select documents to sign" at bounding box center [304, 395] width 118 height 23
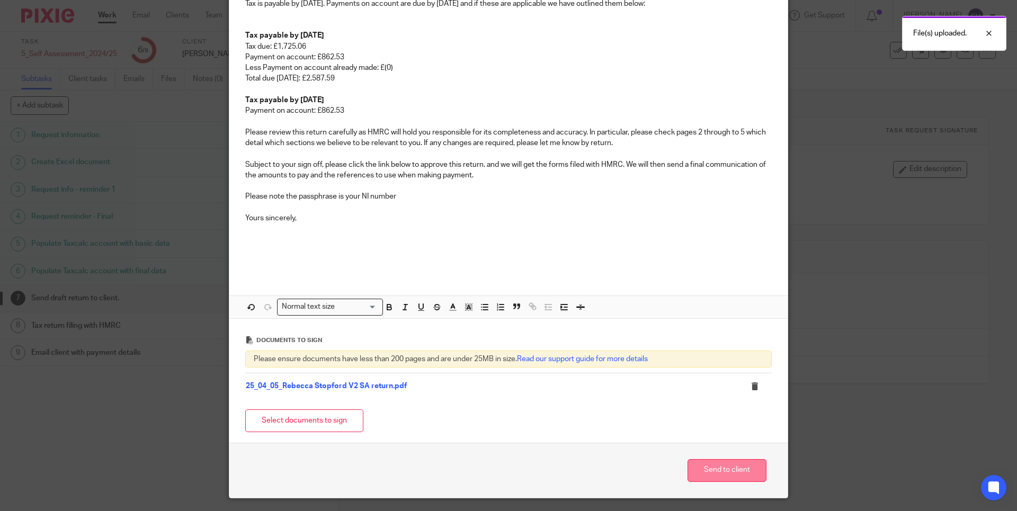
click at [718, 468] on button "Send to client" at bounding box center [726, 470] width 79 height 23
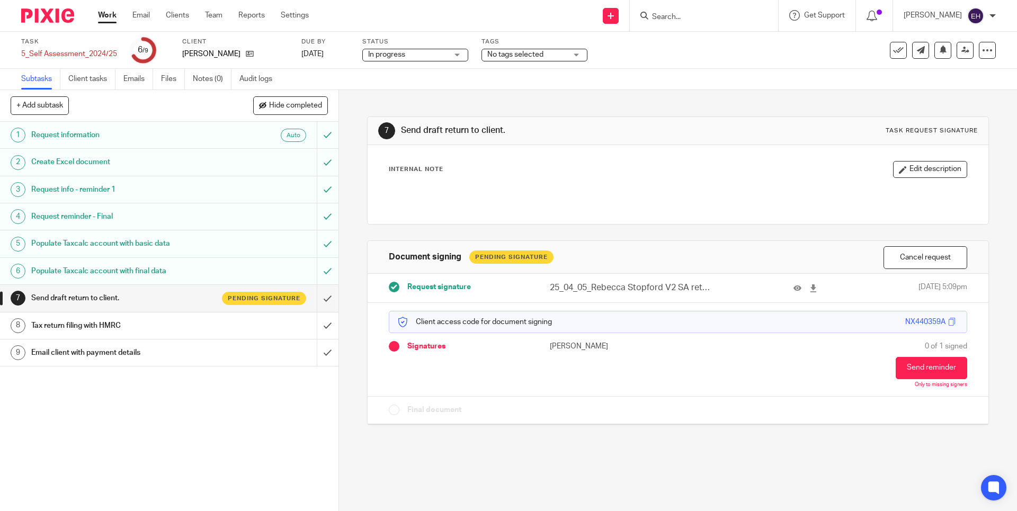
click at [679, 20] on input "Search" at bounding box center [698, 18] width 95 height 10
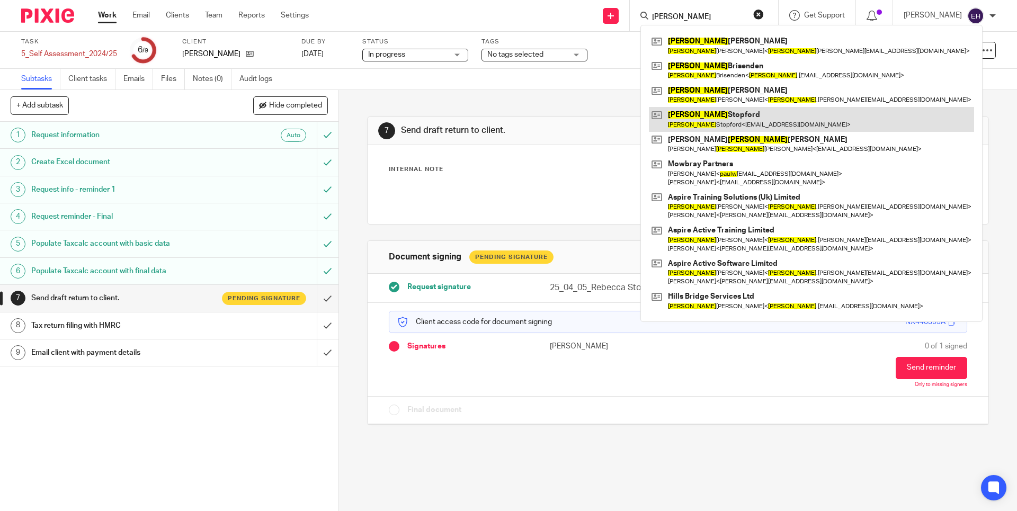
type input "[PERSON_NAME]"
click at [732, 110] on link at bounding box center [811, 119] width 325 height 24
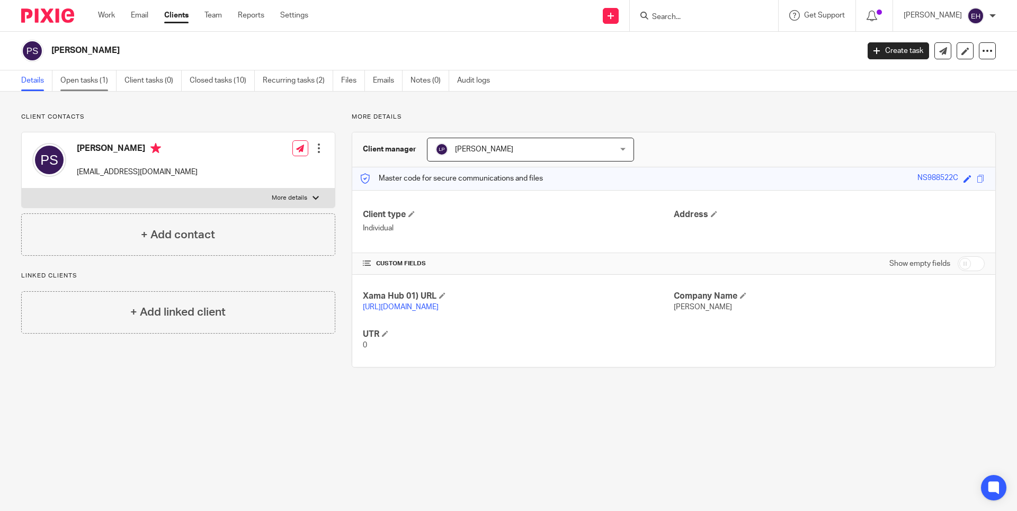
click at [83, 89] on link "Open tasks (1)" at bounding box center [88, 80] width 56 height 21
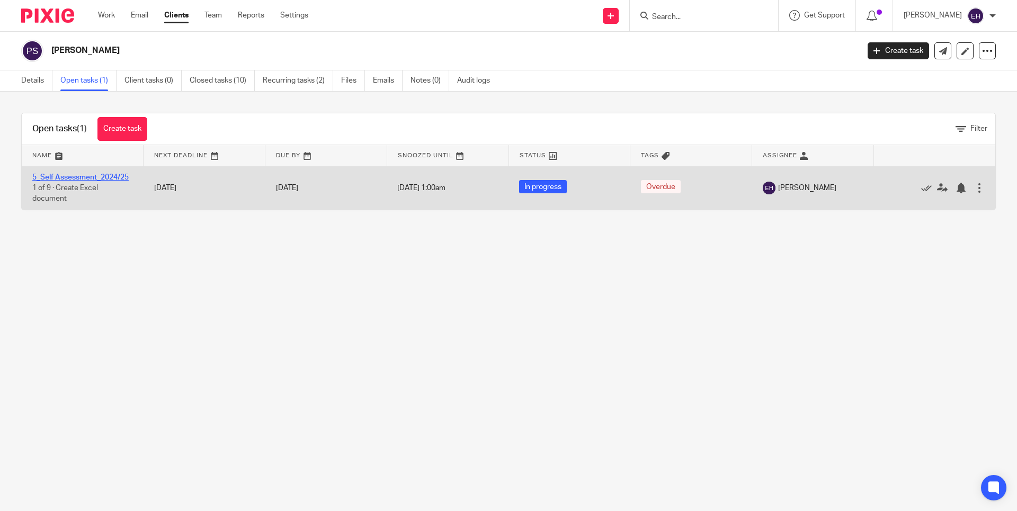
click at [114, 176] on link "5_Self Assessment_2024/25" at bounding box center [80, 177] width 96 height 7
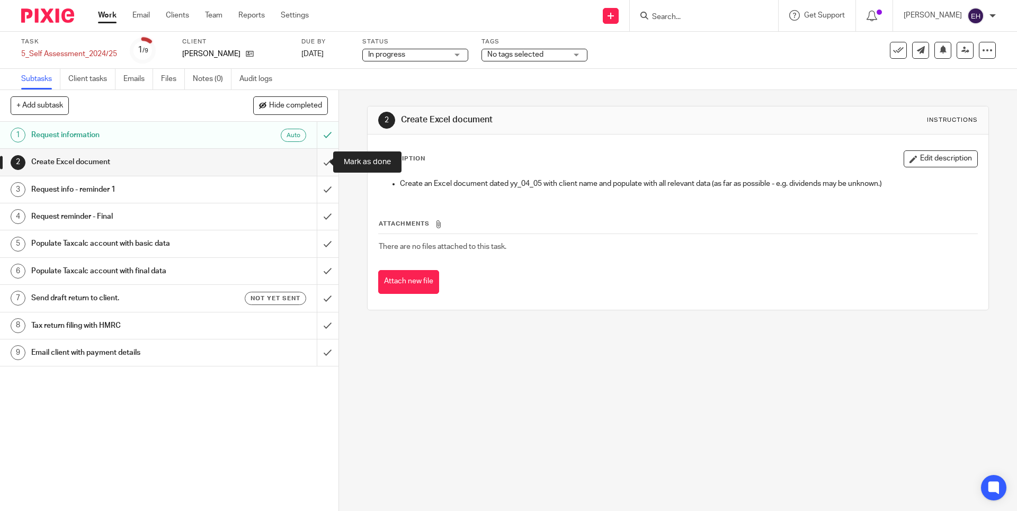
click at [319, 160] on input "submit" at bounding box center [169, 162] width 338 height 26
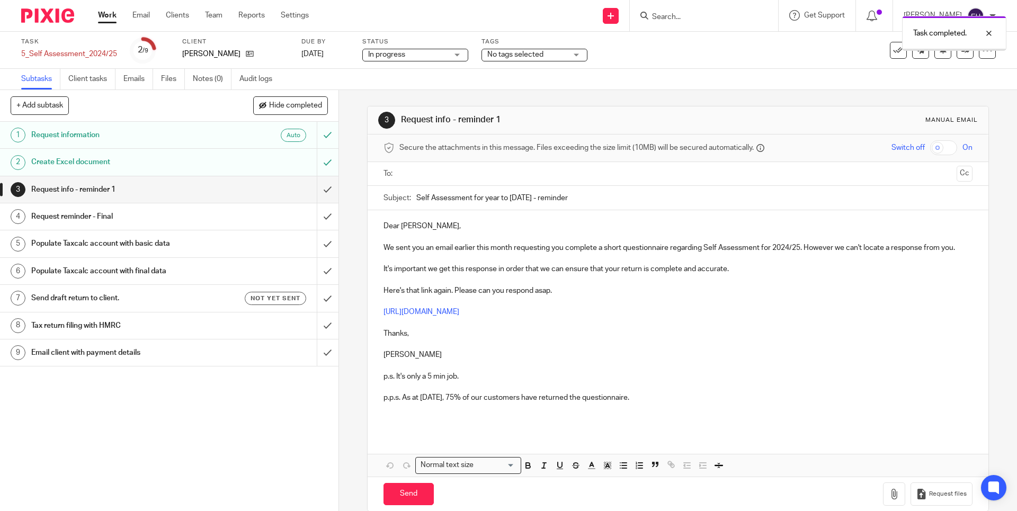
click at [316, 188] on input "submit" at bounding box center [169, 189] width 338 height 26
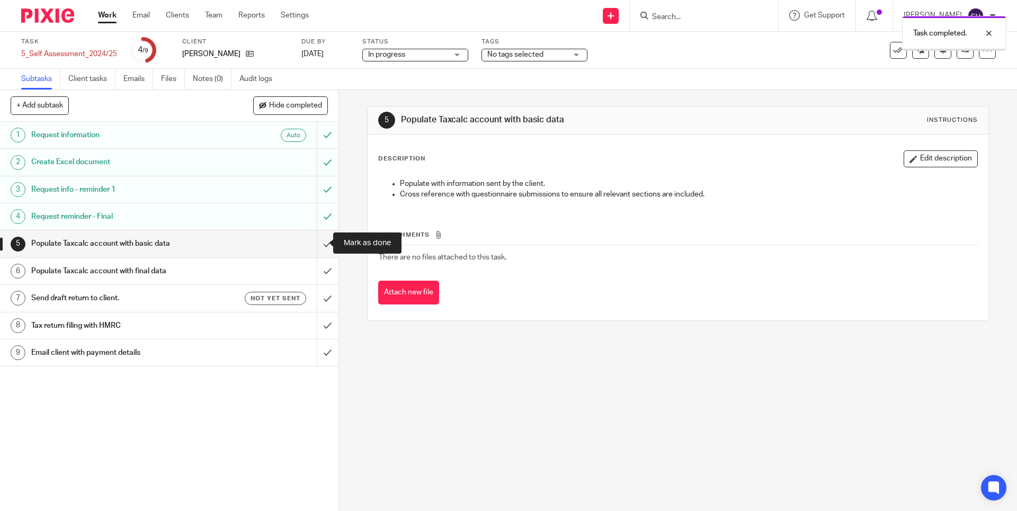
click at [317, 244] on input "submit" at bounding box center [169, 243] width 338 height 26
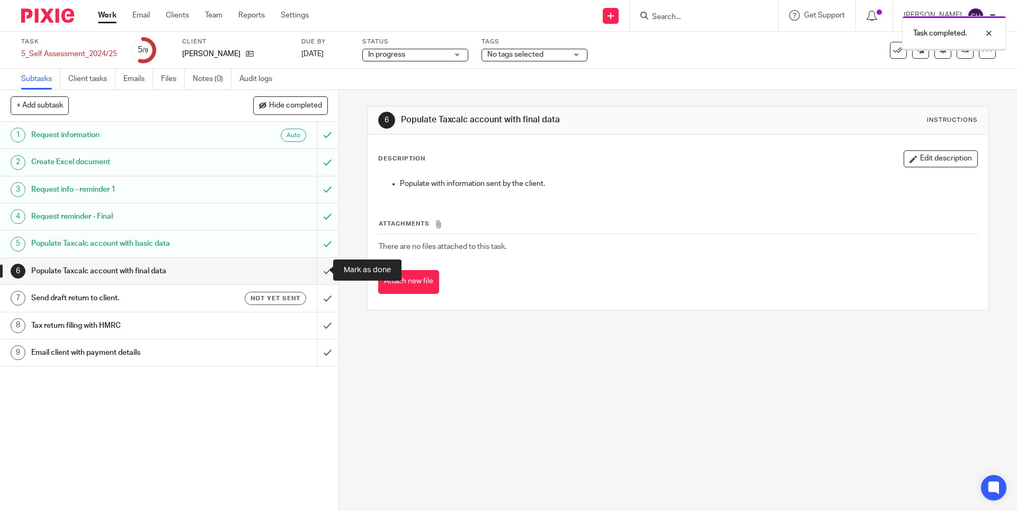
click at [316, 272] on input "submit" at bounding box center [169, 271] width 338 height 26
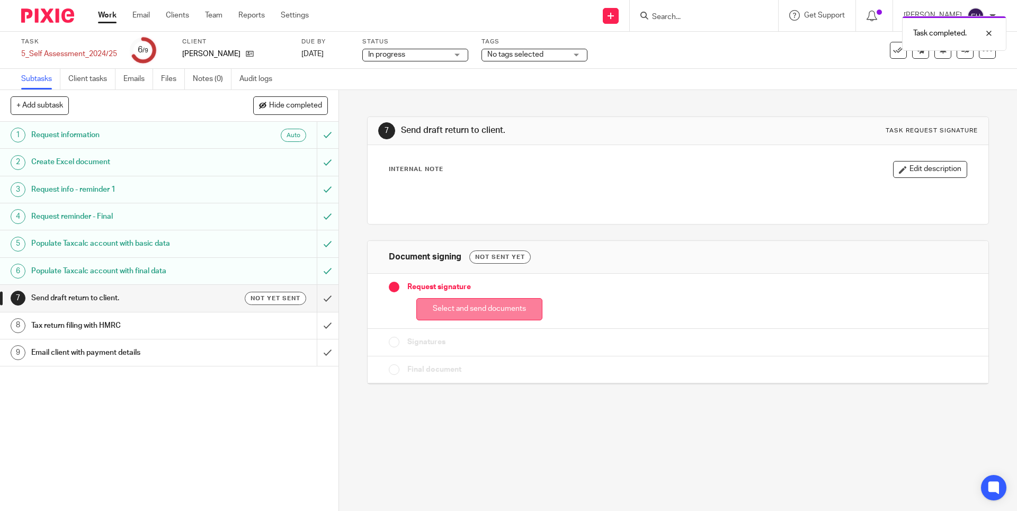
click at [502, 308] on button "Select and send documents" at bounding box center [479, 309] width 126 height 23
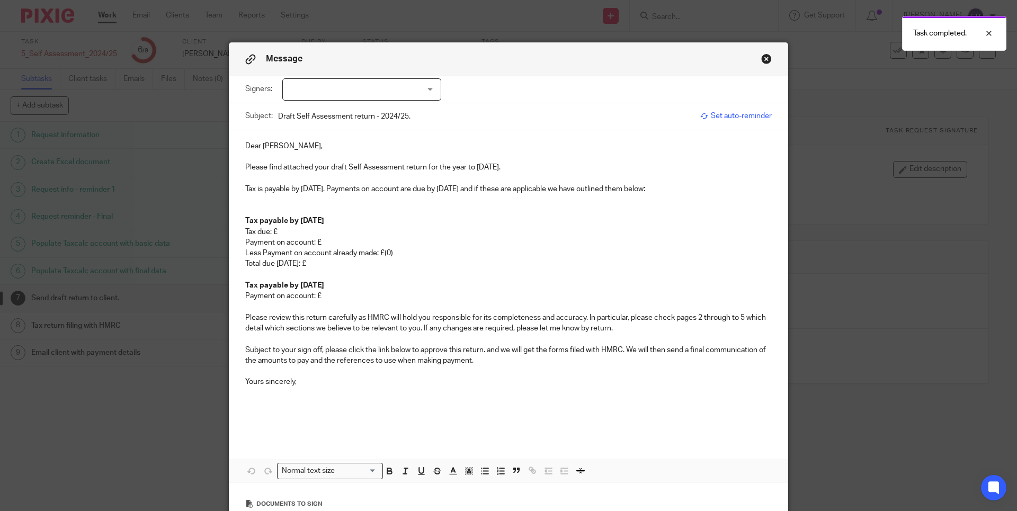
click at [328, 93] on div at bounding box center [361, 89] width 159 height 22
click at [317, 108] on span "[PERSON_NAME]" at bounding box center [326, 111] width 58 height 7
checkbox input "true"
click at [338, 234] on p "Tax due: £" at bounding box center [508, 232] width 526 height 11
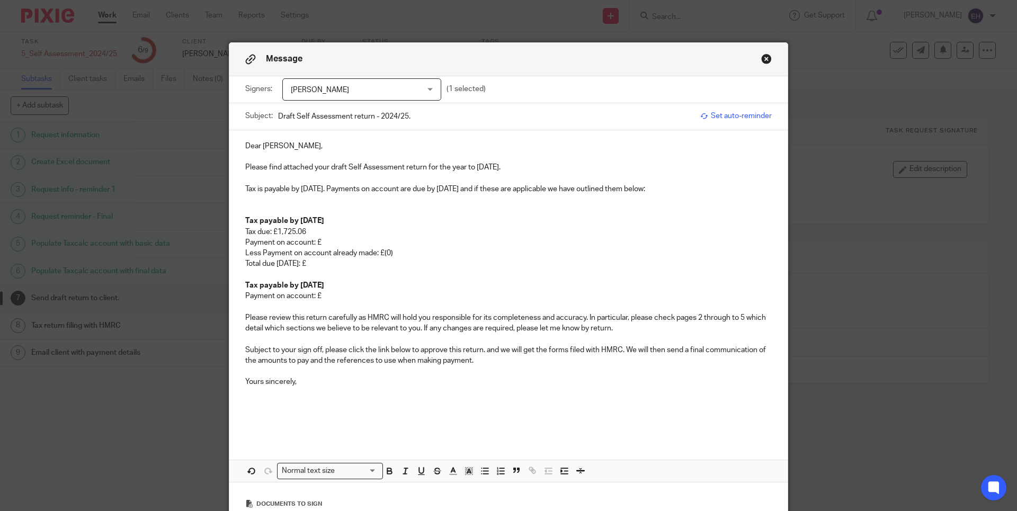
click at [332, 240] on p "Payment on account: £" at bounding box center [508, 242] width 526 height 11
click at [388, 254] on p "Less Payment on account already made: £(0)" at bounding box center [508, 253] width 526 height 11
click at [363, 255] on p "Less Payment on account already made: £(1,423.97)" at bounding box center [508, 253] width 526 height 11
click at [354, 260] on p "Total due 31 January 2026: £" at bounding box center [508, 263] width 526 height 11
click at [346, 291] on p "Payment on account: £" at bounding box center [508, 296] width 526 height 11
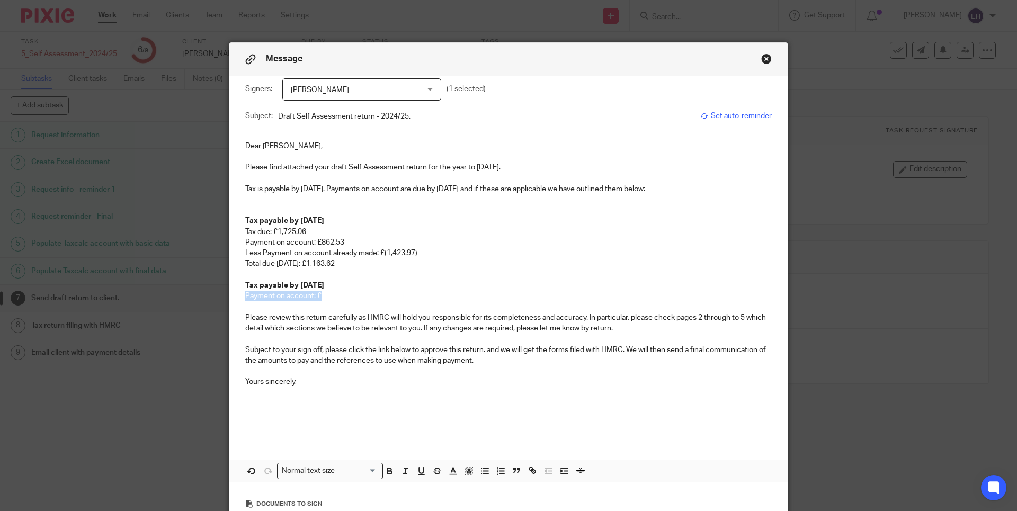
click at [346, 291] on p "Payment on account: £" at bounding box center [508, 296] width 526 height 11
click at [502, 355] on p "Subject to your sign off, please click the link below to approve this return. a…" at bounding box center [508, 356] width 526 height 22
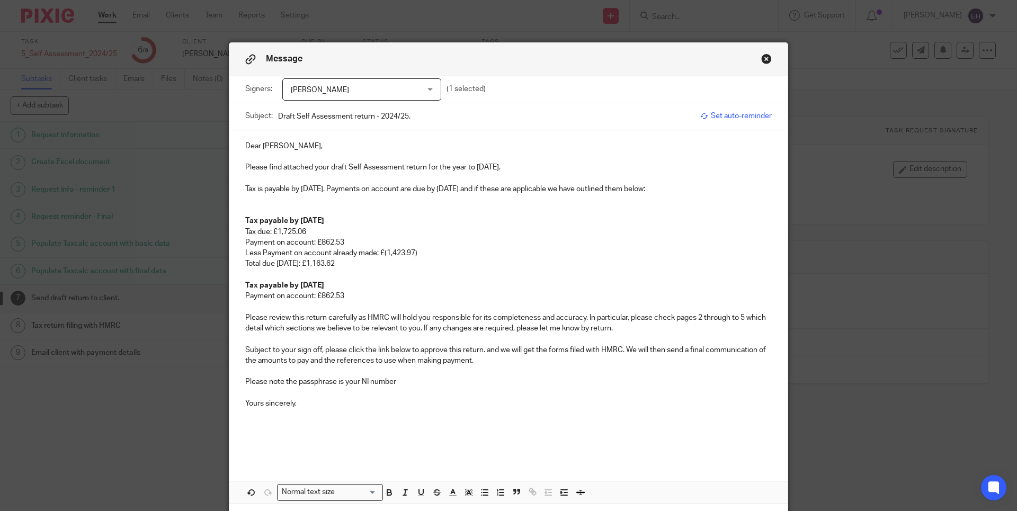
scroll to position [185, 0]
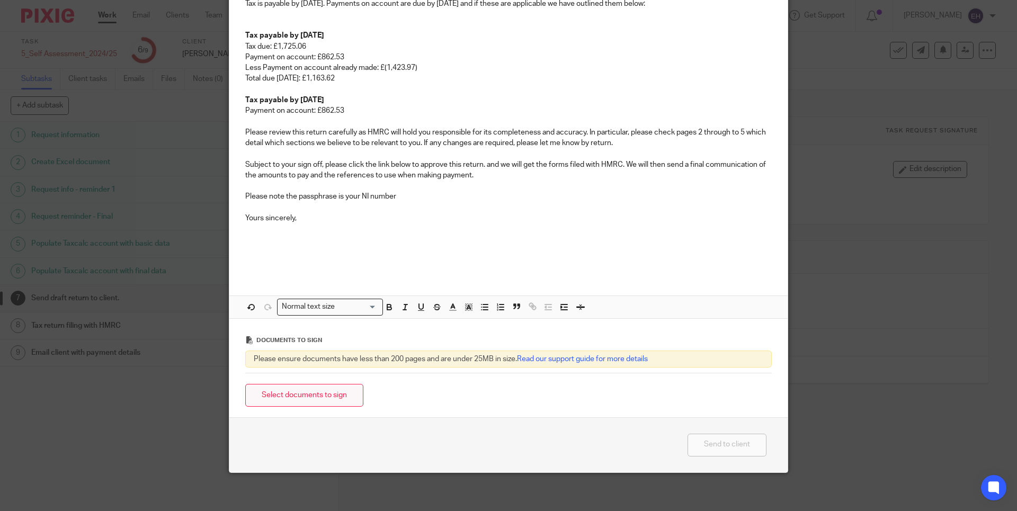
click at [304, 391] on button "Select documents to sign" at bounding box center [304, 395] width 118 height 23
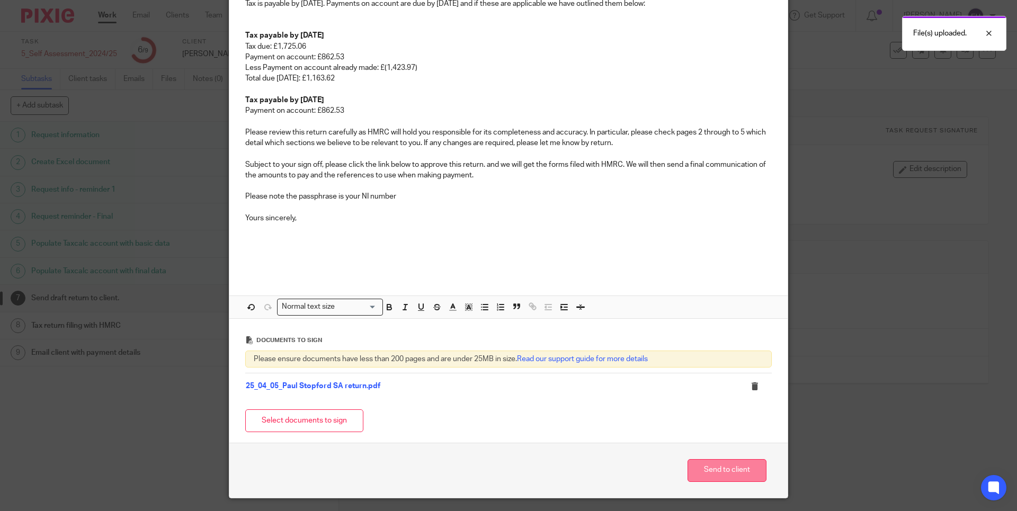
click at [705, 466] on button "Send to client" at bounding box center [726, 470] width 79 height 23
